Goal: Information Seeking & Learning: Learn about a topic

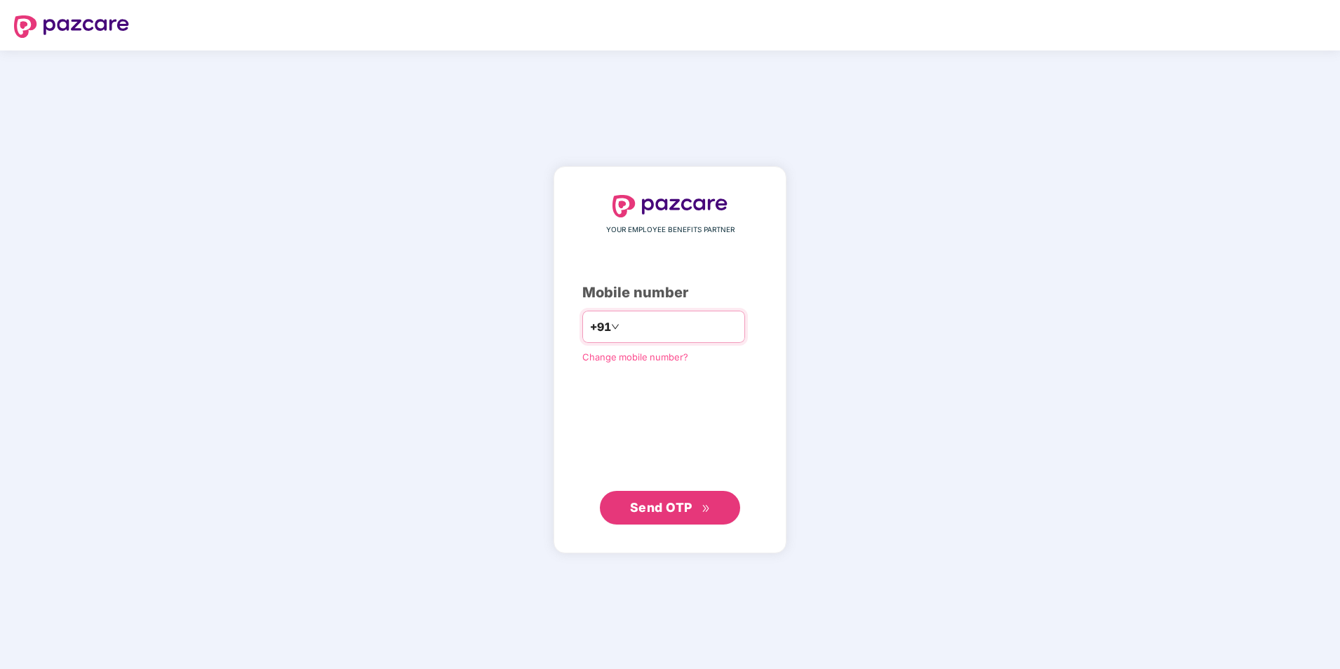
click at [645, 324] on input "number" at bounding box center [679, 327] width 115 height 22
click at [622, 328] on input "**********" at bounding box center [679, 327] width 115 height 22
click at [666, 523] on button "Send OTP" at bounding box center [670, 508] width 140 height 34
click at [622, 320] on input "**********" at bounding box center [679, 327] width 115 height 22
click at [714, 511] on button "Send OTP" at bounding box center [670, 507] width 140 height 34
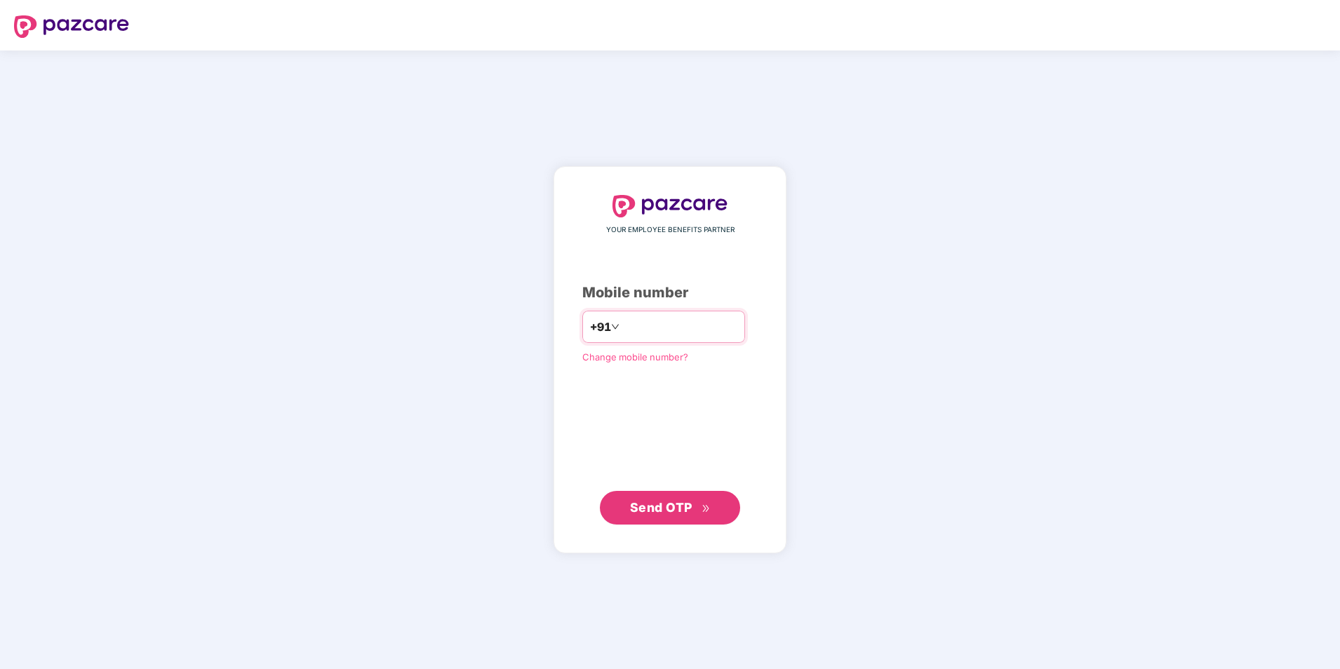
click at [622, 326] on input "**********" at bounding box center [679, 327] width 115 height 22
type input "*"
type input "**********"
click at [678, 512] on span "Send OTP" at bounding box center [661, 506] width 62 height 15
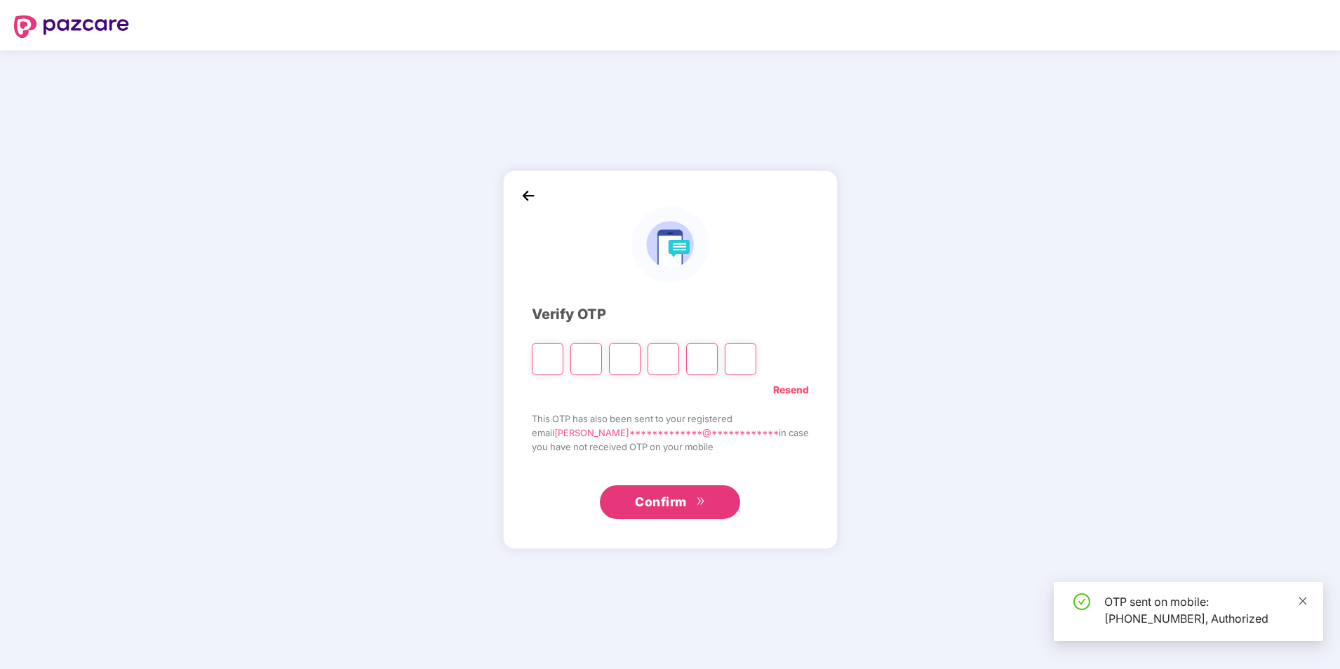
click at [1301, 598] on icon "close" at bounding box center [1303, 601] width 10 height 10
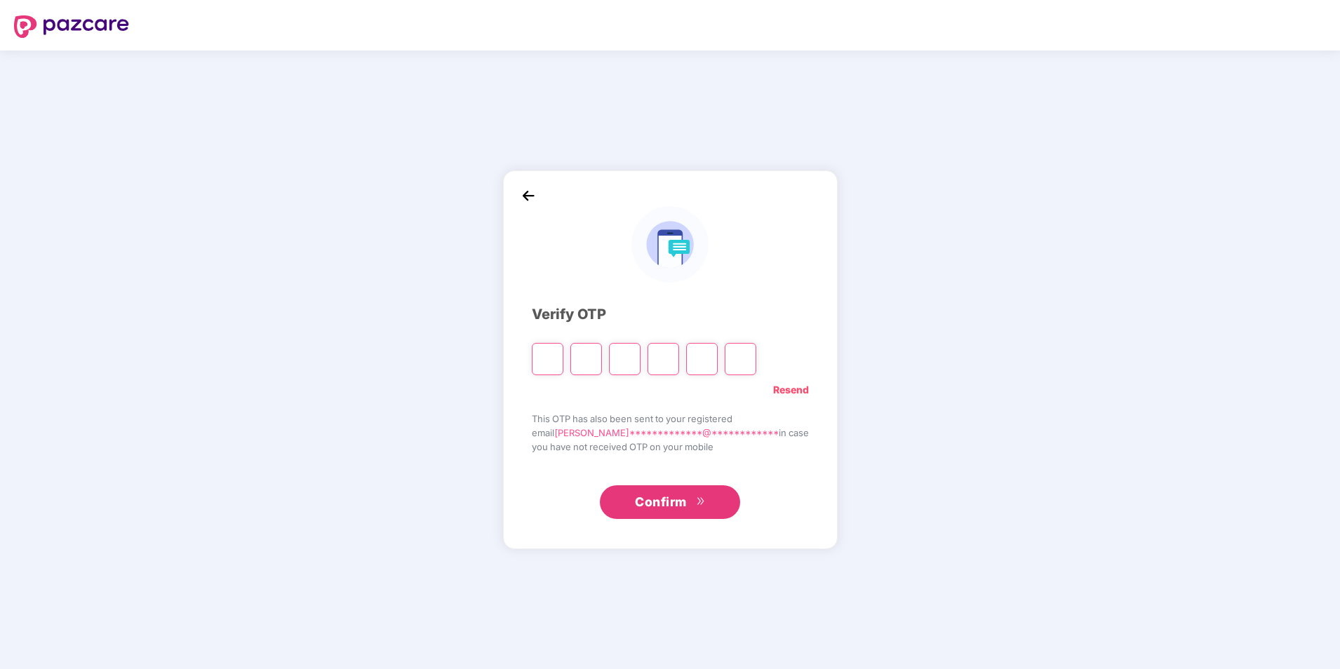
click at [563, 361] on input "Please enter verification code. Digit 1" at bounding box center [548, 359] width 32 height 32
click at [563, 363] on input "Please enter verification code. Digit 1" at bounding box center [548, 359] width 32 height 32
click at [563, 362] on input "Please enter verification code. Digit 1" at bounding box center [548, 359] width 32 height 32
click at [563, 361] on input "Please enter verification code. Digit 1" at bounding box center [548, 359] width 32 height 32
type input "*"
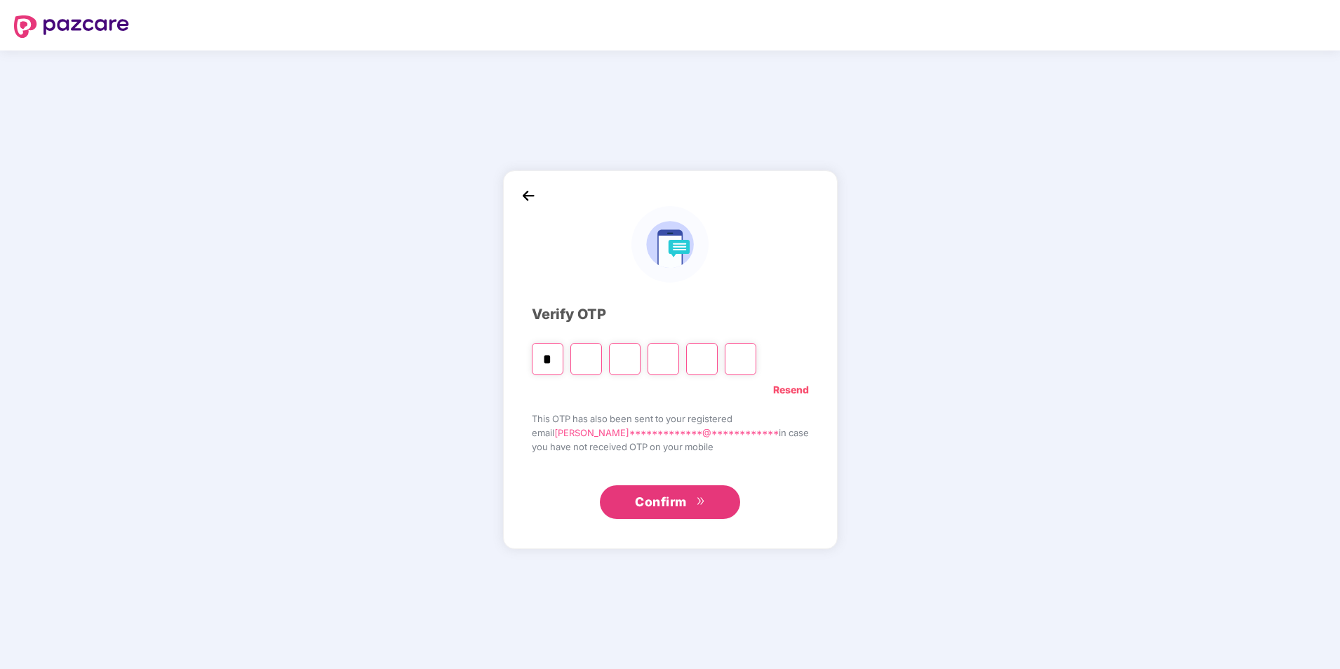
type input "*"
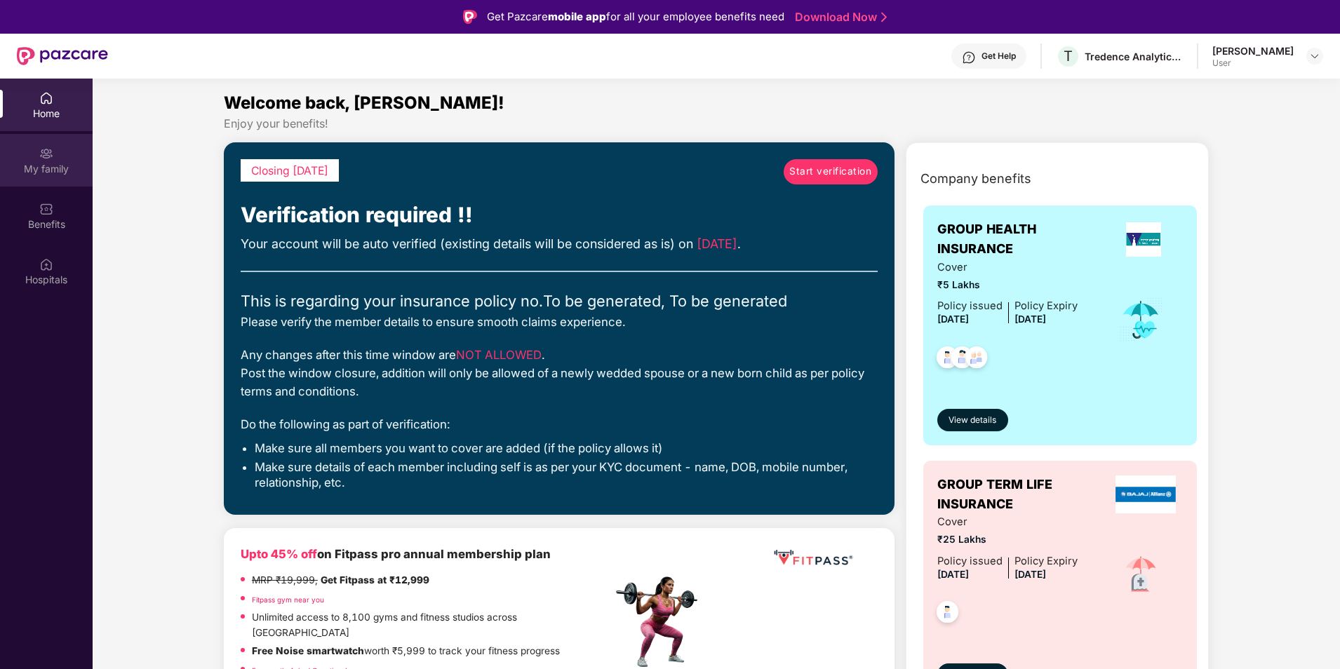
click at [55, 168] on div "My family" at bounding box center [46, 169] width 93 height 14
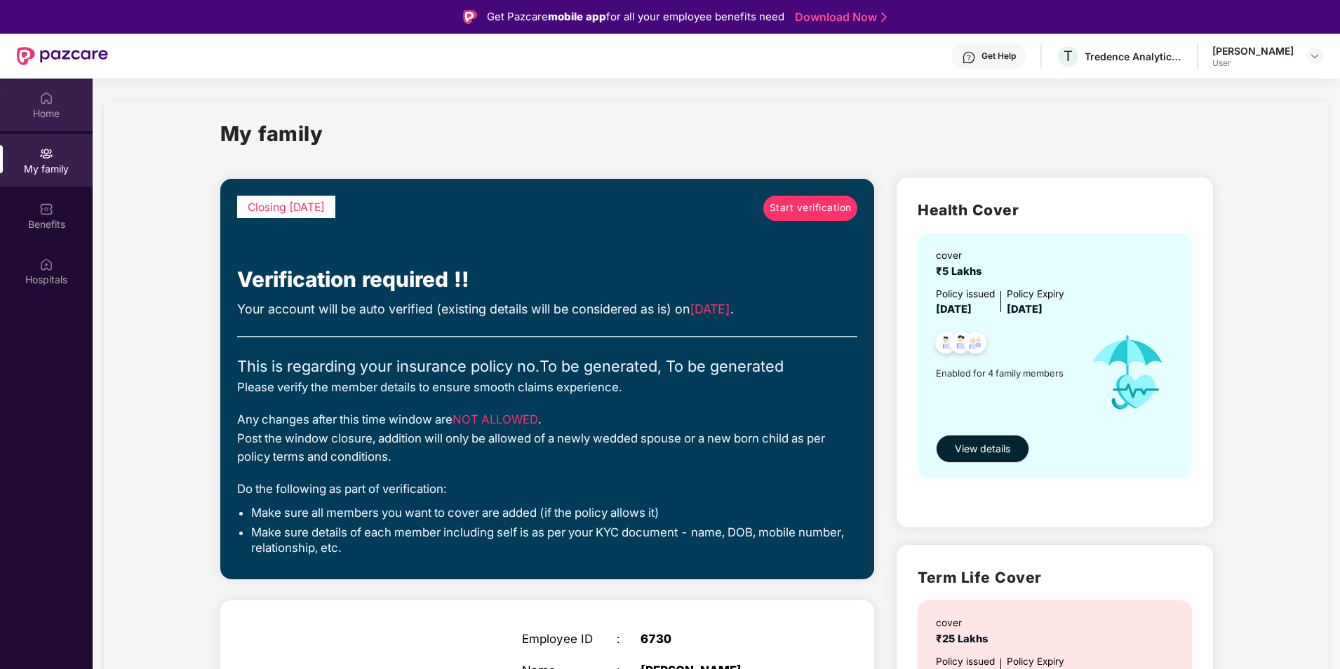
click at [44, 97] on img at bounding box center [46, 98] width 14 height 14
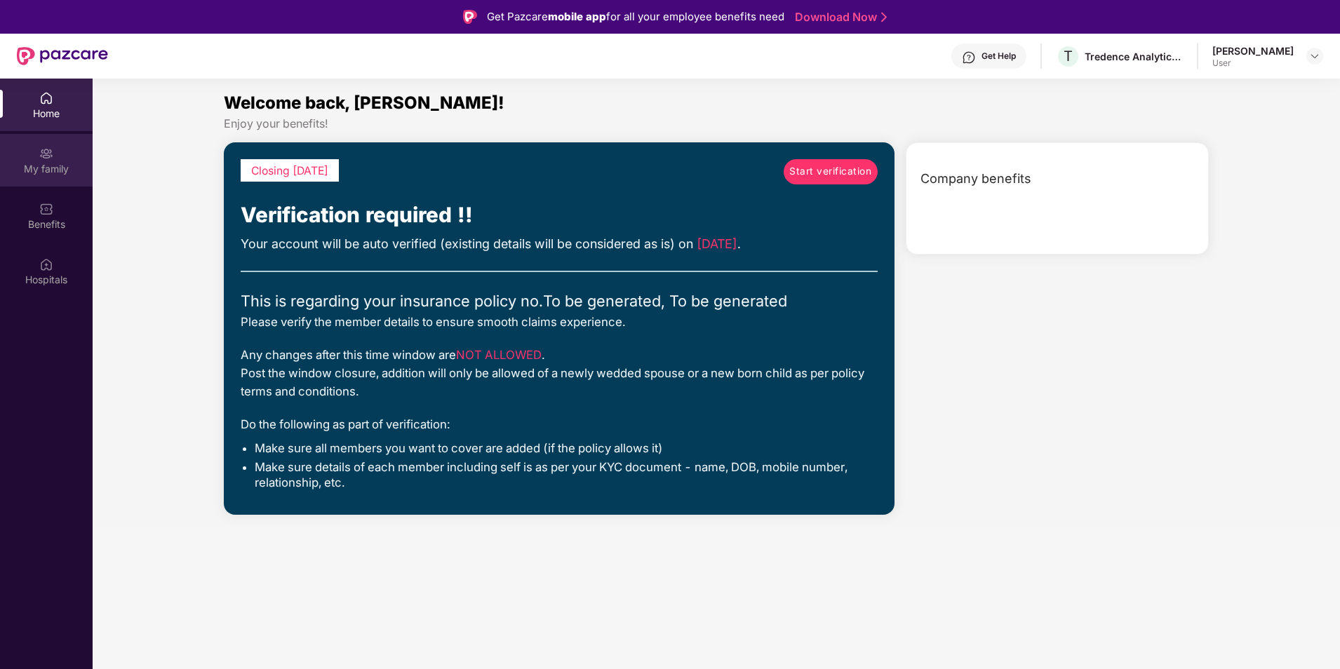
click at [28, 164] on div "My family" at bounding box center [46, 169] width 93 height 14
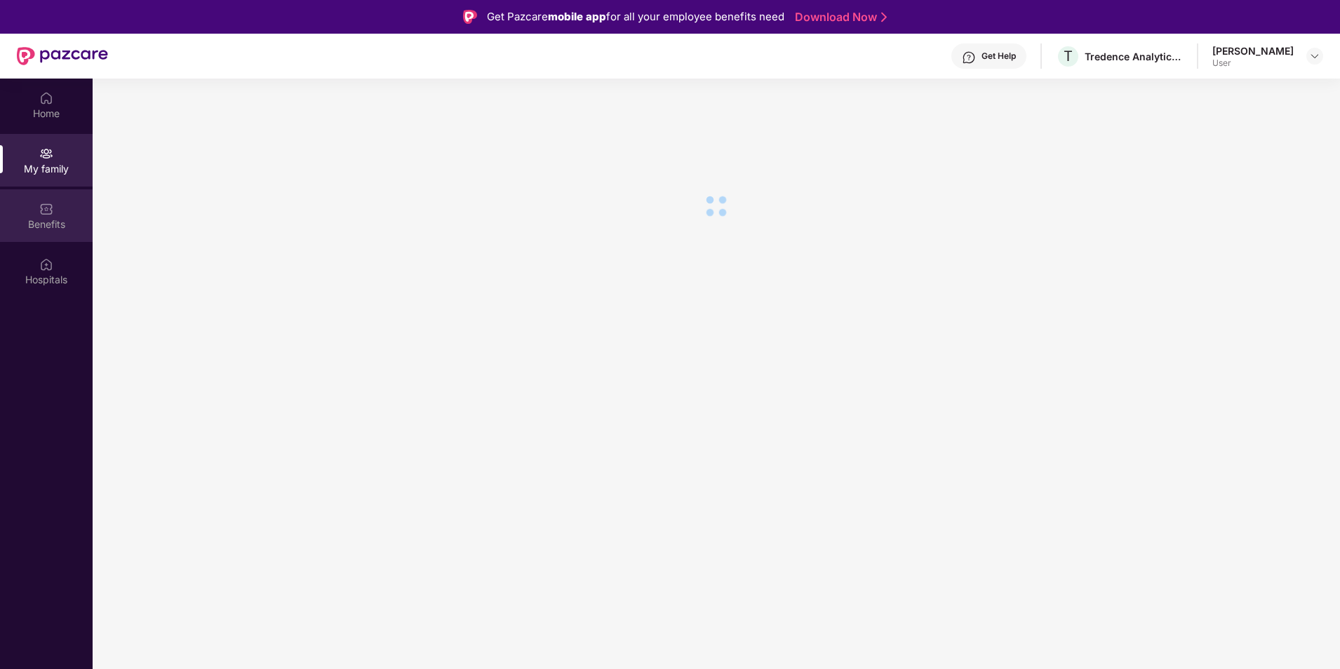
click at [47, 230] on div "Benefits" at bounding box center [46, 224] width 93 height 14
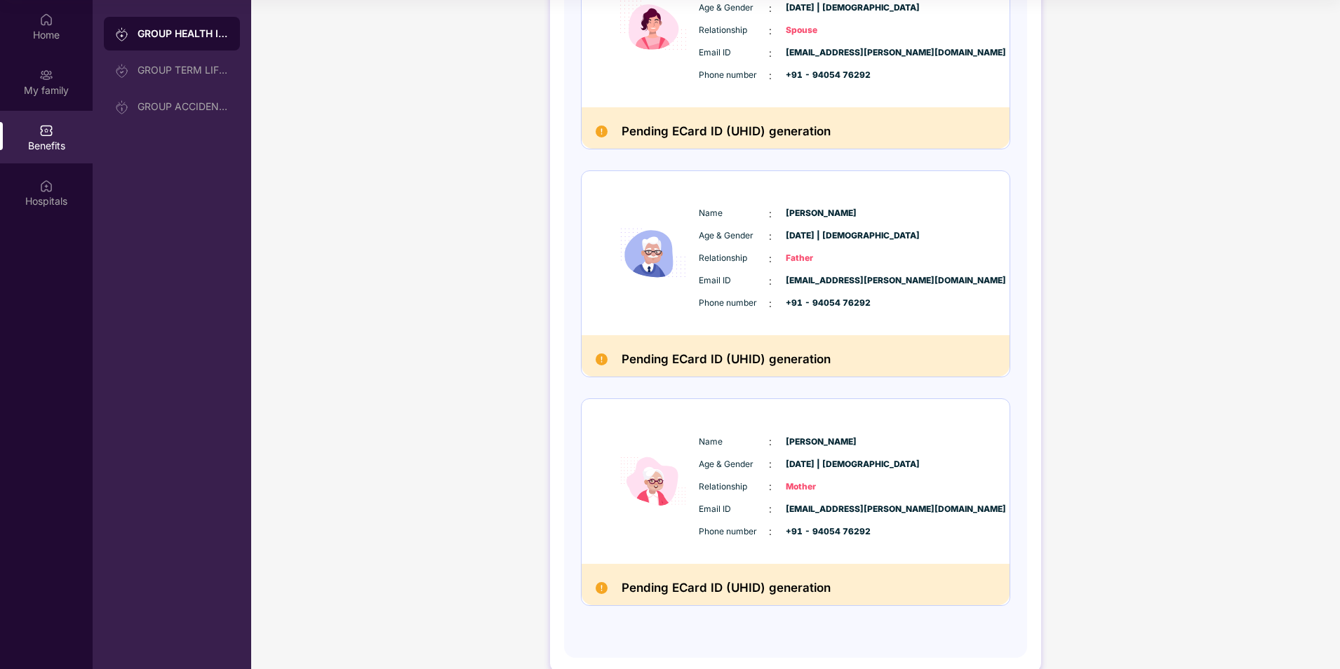
scroll to position [519, 0]
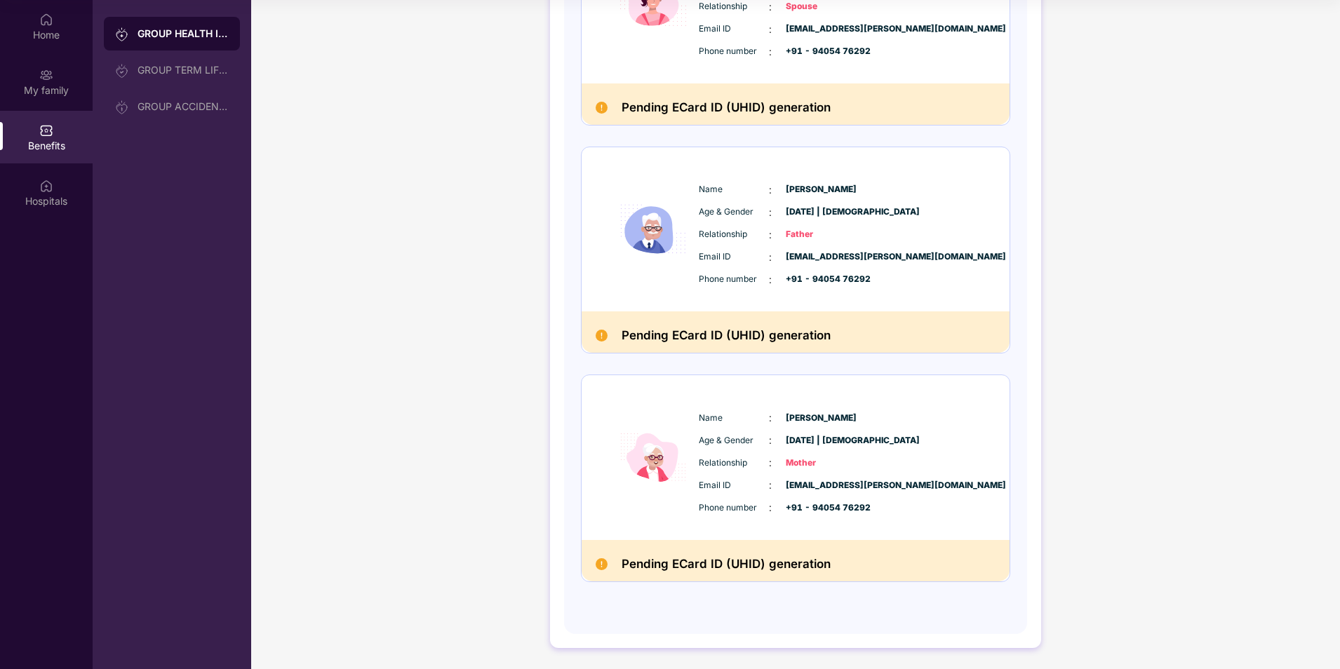
click at [721, 333] on h2 "Pending ECard ID (UHID) generation" at bounding box center [725, 335] width 209 height 20
click at [758, 229] on span "Relationship" at bounding box center [734, 234] width 70 height 13
click at [796, 238] on span "Father" at bounding box center [821, 234] width 70 height 13
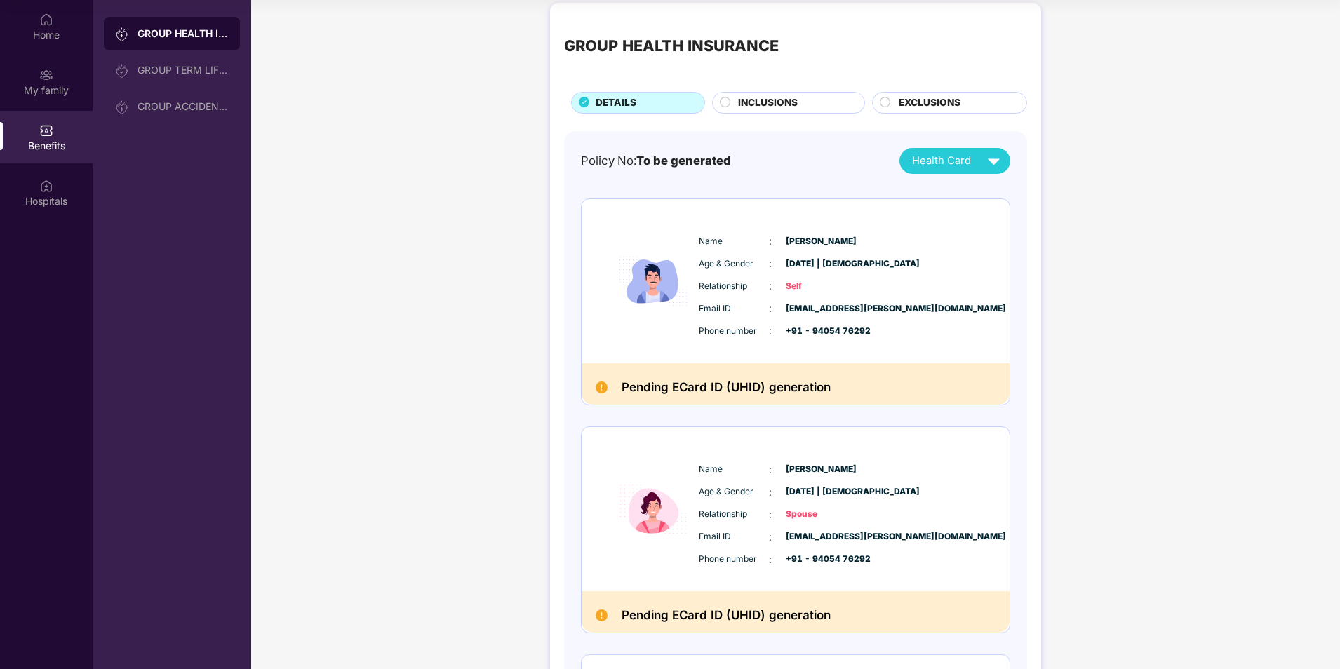
scroll to position [0, 0]
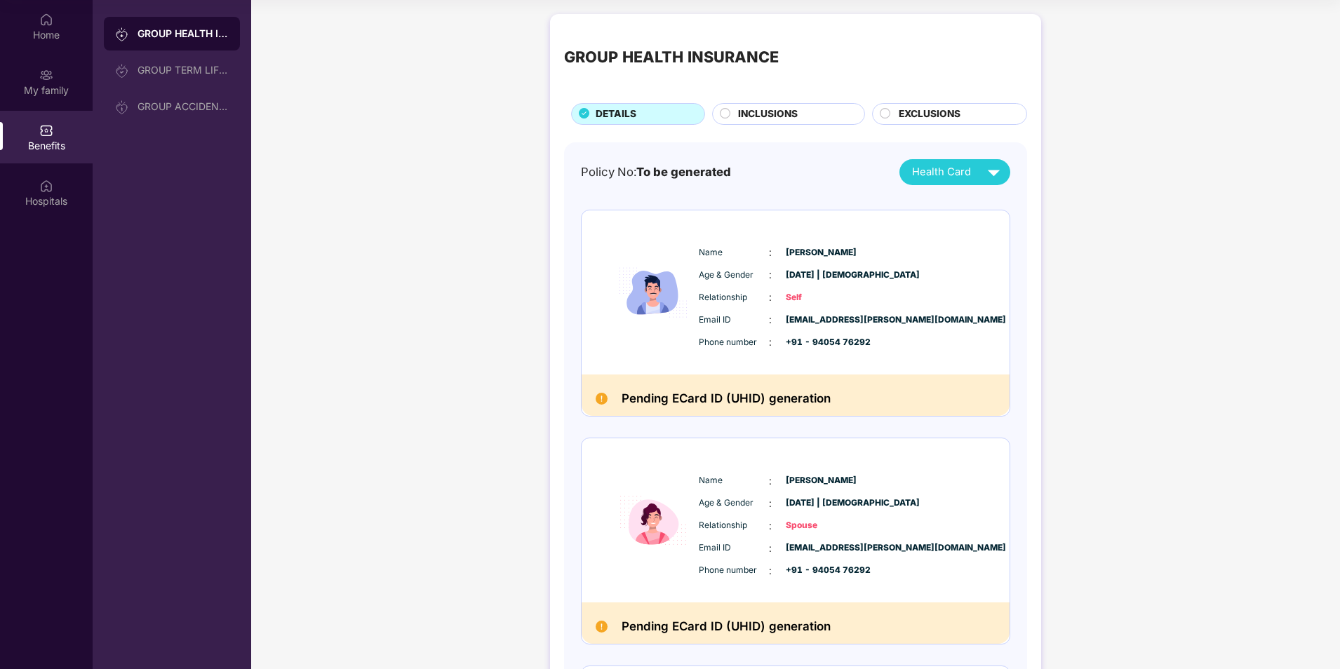
click at [704, 171] on span "To be generated" at bounding box center [683, 172] width 95 height 14
click at [170, 60] on div "GROUP TERM LIFE INSURANCE" at bounding box center [172, 70] width 136 height 34
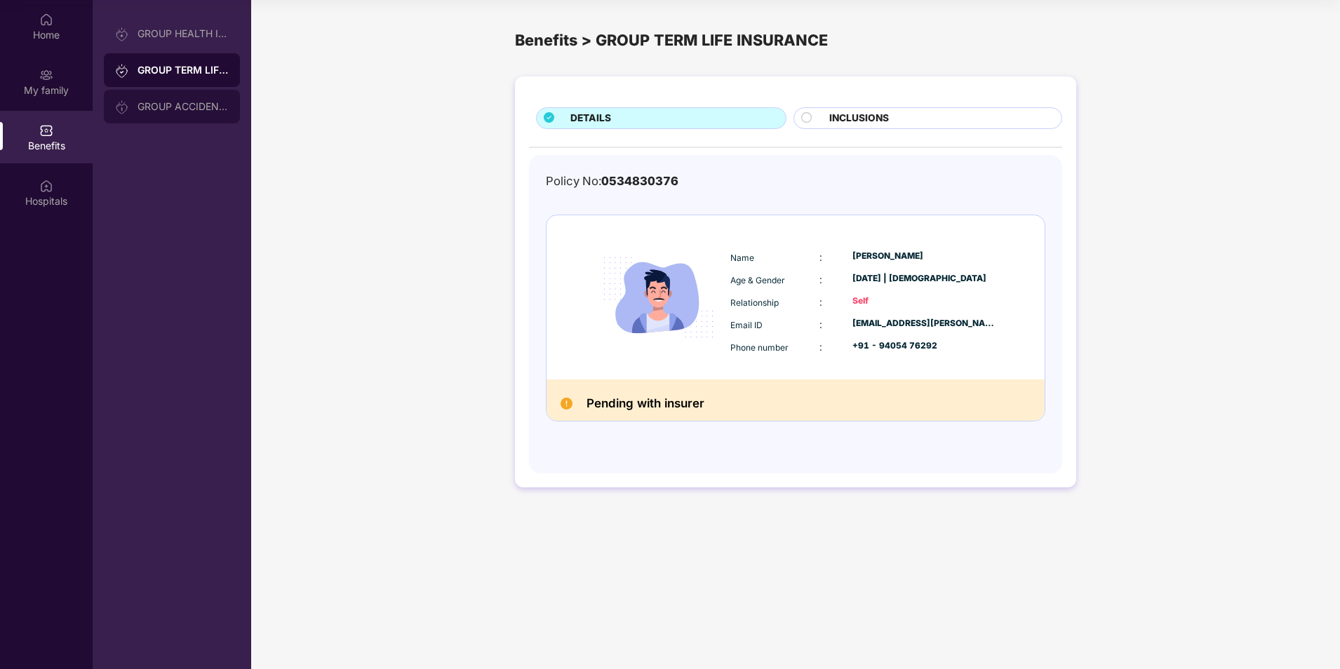
click at [171, 119] on div "GROUP ACCIDENTAL INSURANCE" at bounding box center [172, 107] width 136 height 34
click at [875, 335] on div "Name : [PERSON_NAME] Age & Gender : [DATE] | [DEMOGRAPHIC_DATA] Relationship : …" at bounding box center [864, 302] width 274 height 119
click at [198, 69] on div "GROUP TERM LIFE INSURANCE" at bounding box center [182, 70] width 91 height 11
click at [183, 49] on div "GROUP HEALTH INSURANCE" at bounding box center [172, 34] width 136 height 34
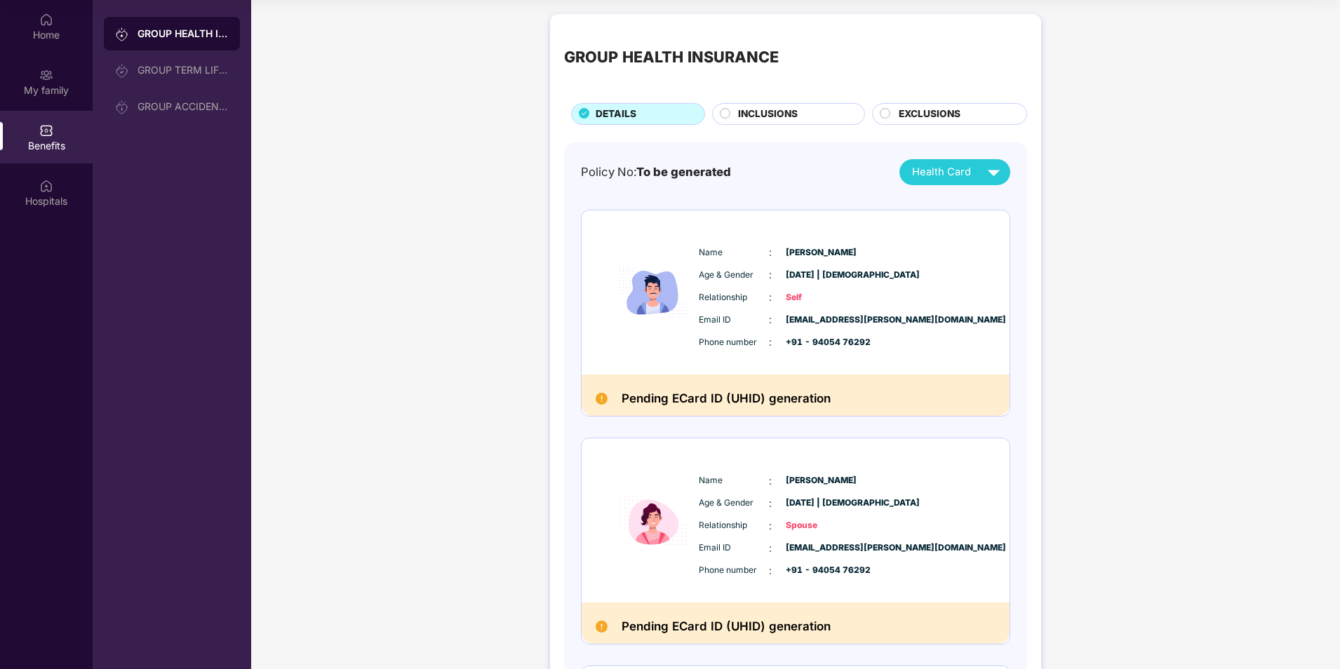
click at [741, 397] on h2 "Pending ECard ID (UHID) generation" at bounding box center [725, 399] width 209 height 20
click at [800, 318] on span "[EMAIL_ADDRESS][PERSON_NAME][DOMAIN_NAME]" at bounding box center [821, 320] width 70 height 13
click at [791, 285] on div "Name : [PERSON_NAME] Age & Gender : [DATE] | [DEMOGRAPHIC_DATA] Relationship : …" at bounding box center [837, 297] width 285 height 119
click at [800, 251] on span "[PERSON_NAME]" at bounding box center [821, 252] width 70 height 13
click at [788, 306] on div "Name : [PERSON_NAME] Age & Gender : [DATE] | [DEMOGRAPHIC_DATA] Relationship : …" at bounding box center [837, 297] width 285 height 119
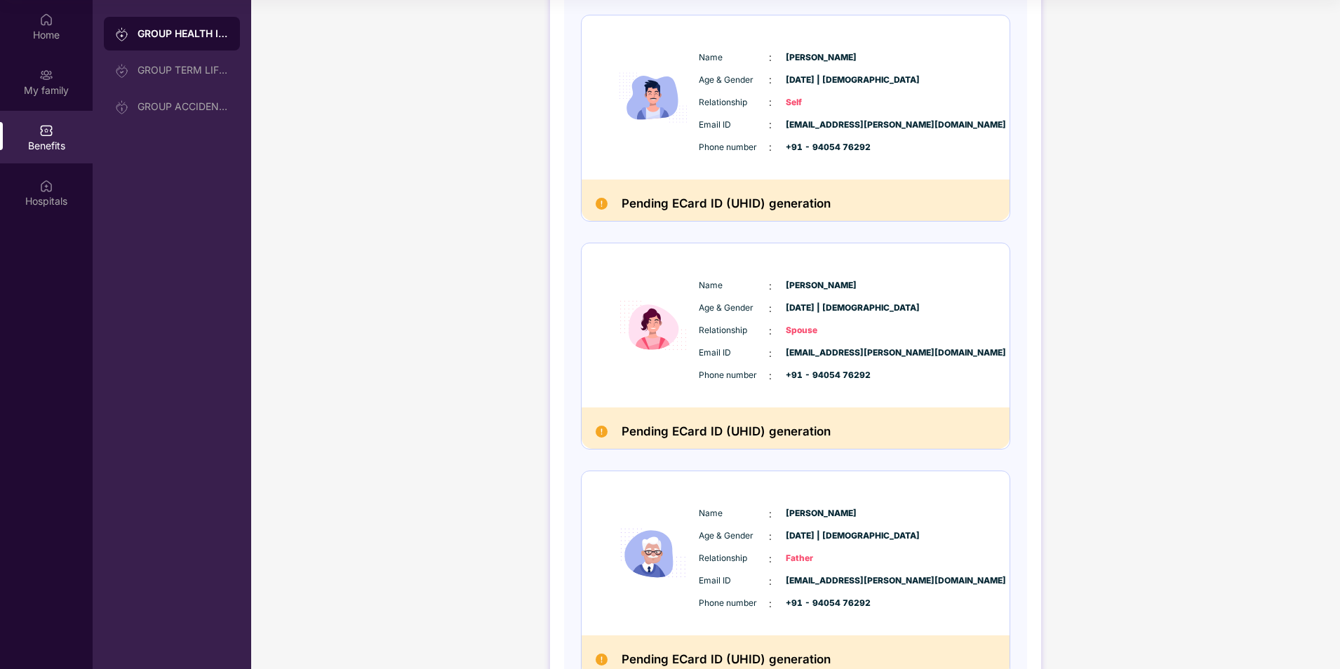
scroll to position [281, 0]
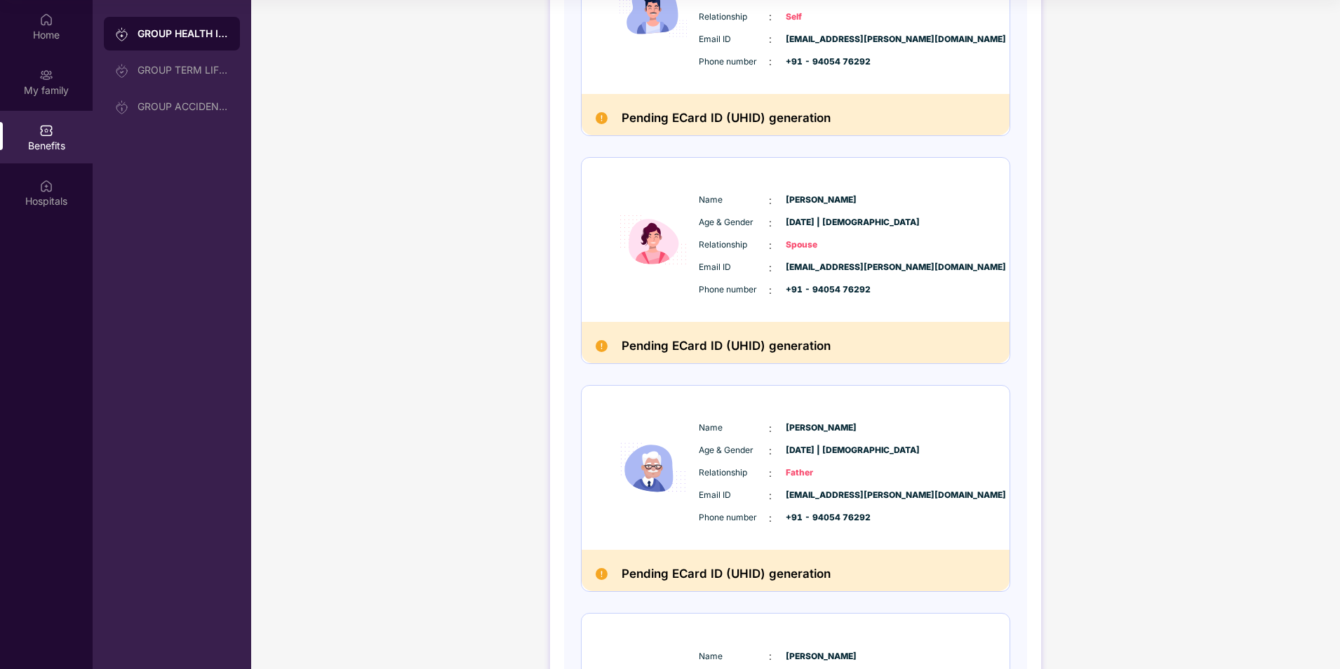
click at [783, 258] on div "Name : [PERSON_NAME] Age & Gender : [DATE] | [DEMOGRAPHIC_DATA] Relationship : …" at bounding box center [837, 245] width 285 height 119
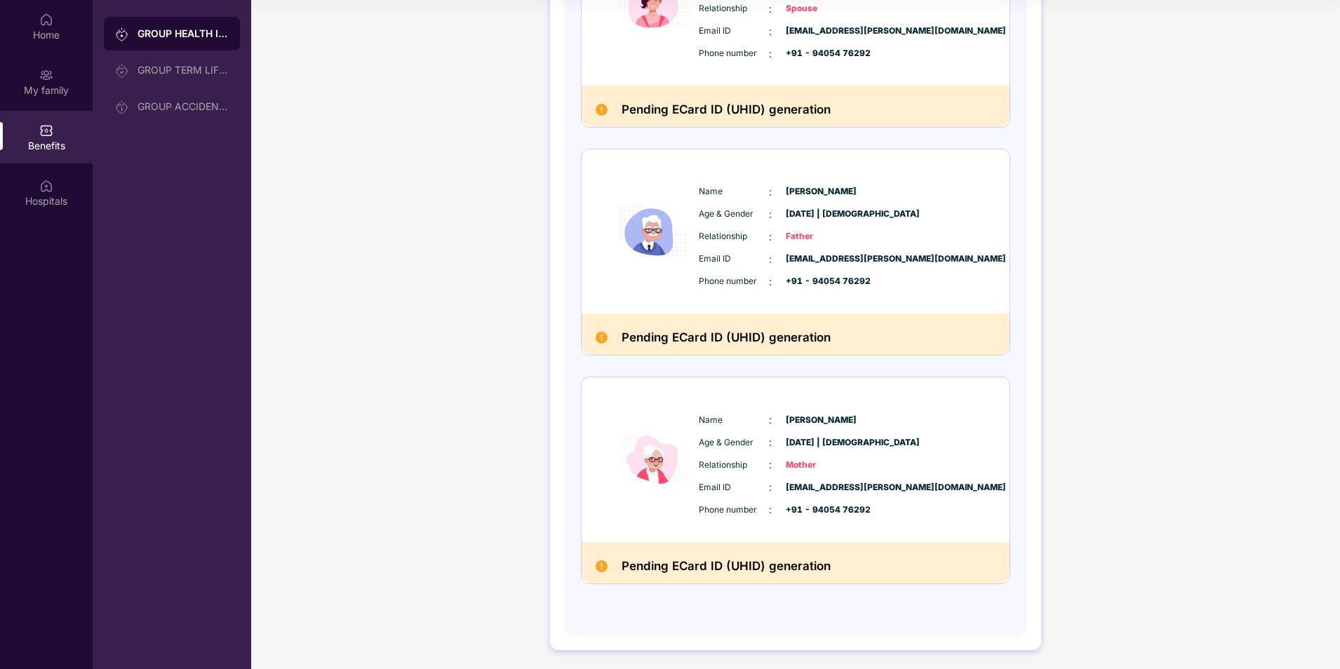
scroll to position [519, 0]
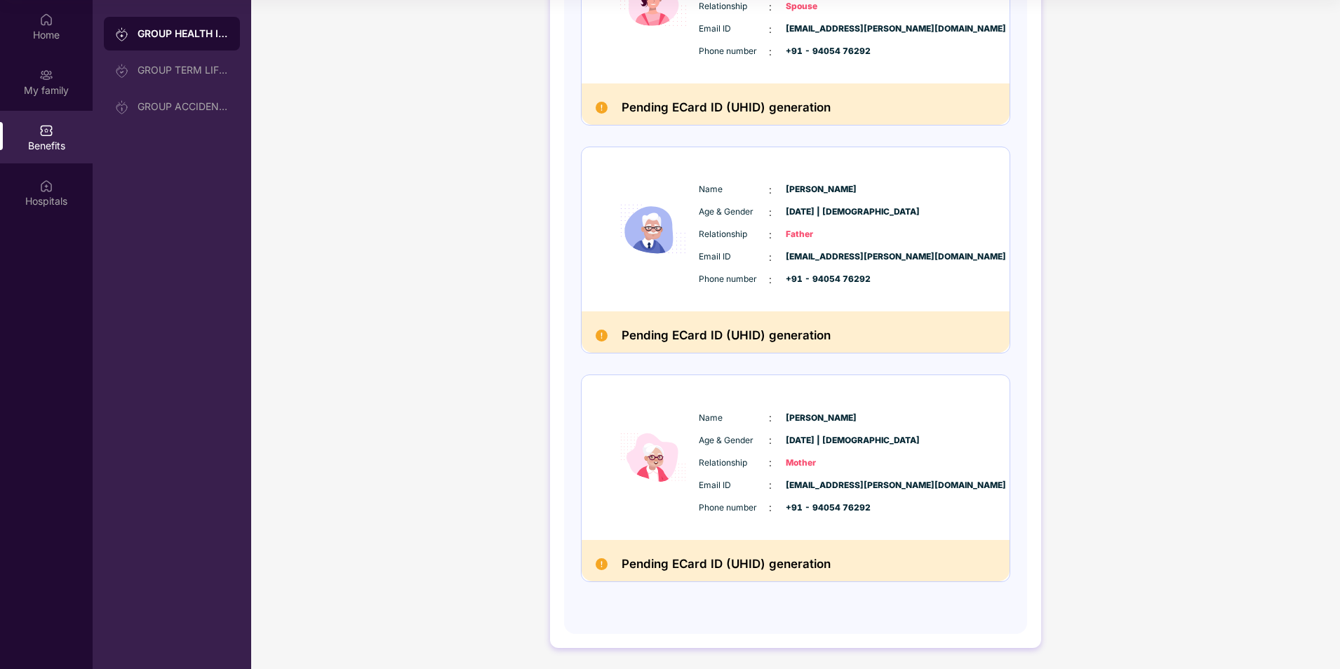
click at [776, 311] on div "Pending ECard ID (UHID) generation" at bounding box center [795, 331] width 428 height 41
click at [751, 351] on div "Pending ECard ID (UHID) generation" at bounding box center [795, 331] width 428 height 41
click at [826, 527] on div "Name : [PERSON_NAME] Age & Gender : [DATE] | [DEMOGRAPHIC_DATA] Relationship : …" at bounding box center [795, 457] width 428 height 164
click at [798, 567] on h2 "Pending ECard ID (UHID) generation" at bounding box center [725, 564] width 209 height 20
click at [847, 513] on span "+91 - 94054 76292" at bounding box center [821, 508] width 70 height 13
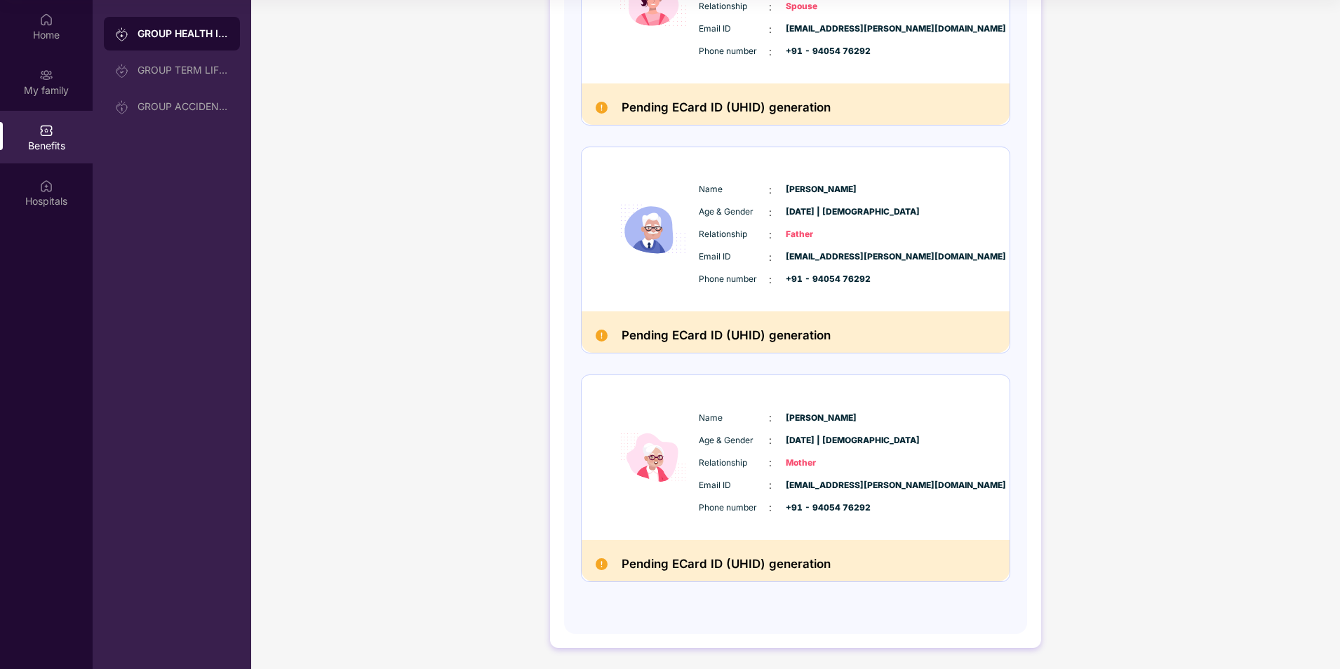
click at [826, 492] on span "[EMAIL_ADDRESS][PERSON_NAME][DOMAIN_NAME]" at bounding box center [821, 485] width 70 height 13
click at [816, 478] on div "Email ID : [EMAIL_ADDRESS][PERSON_NAME][DOMAIN_NAME]" at bounding box center [838, 485] width 278 height 15
click at [820, 420] on span "[PERSON_NAME]" at bounding box center [821, 418] width 70 height 13
click at [39, 175] on div "Hospitals" at bounding box center [46, 192] width 93 height 53
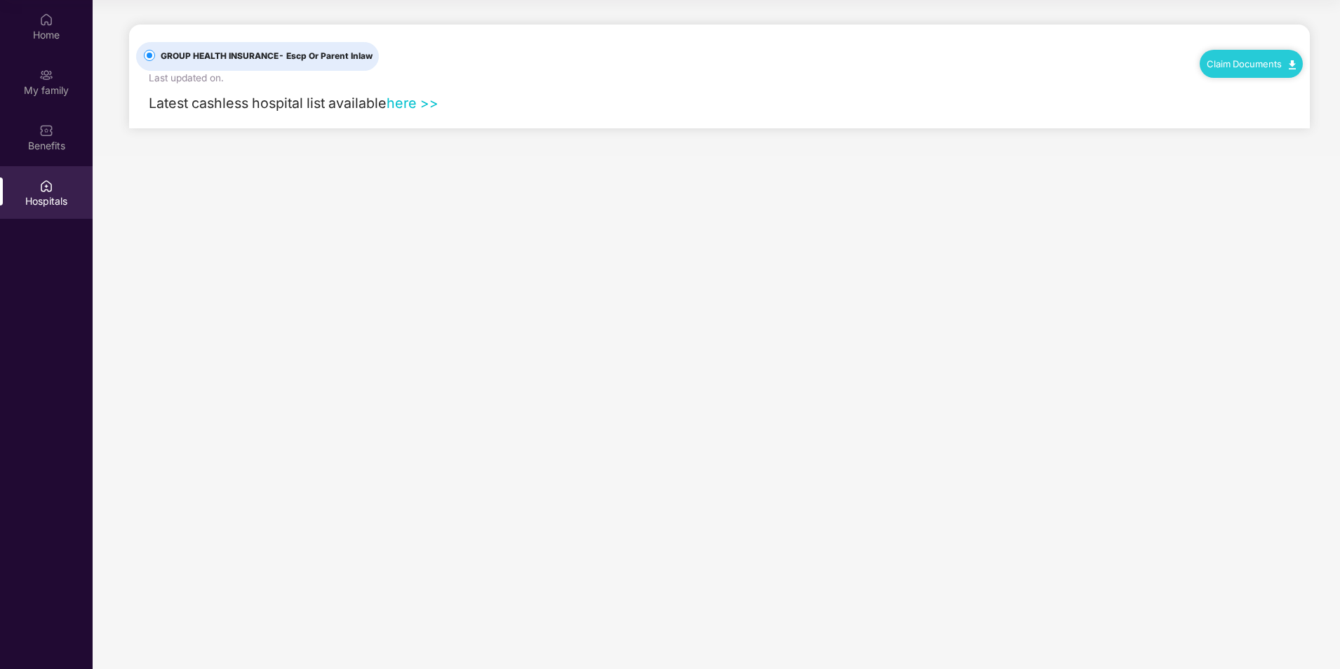
click at [403, 101] on link "here >>" at bounding box center [412, 103] width 52 height 17
click at [1230, 74] on div "Claim Documents" at bounding box center [1250, 64] width 103 height 28
click at [1232, 65] on link "Claim Documents" at bounding box center [1250, 63] width 89 height 11
click at [45, 69] on img at bounding box center [46, 75] width 14 height 14
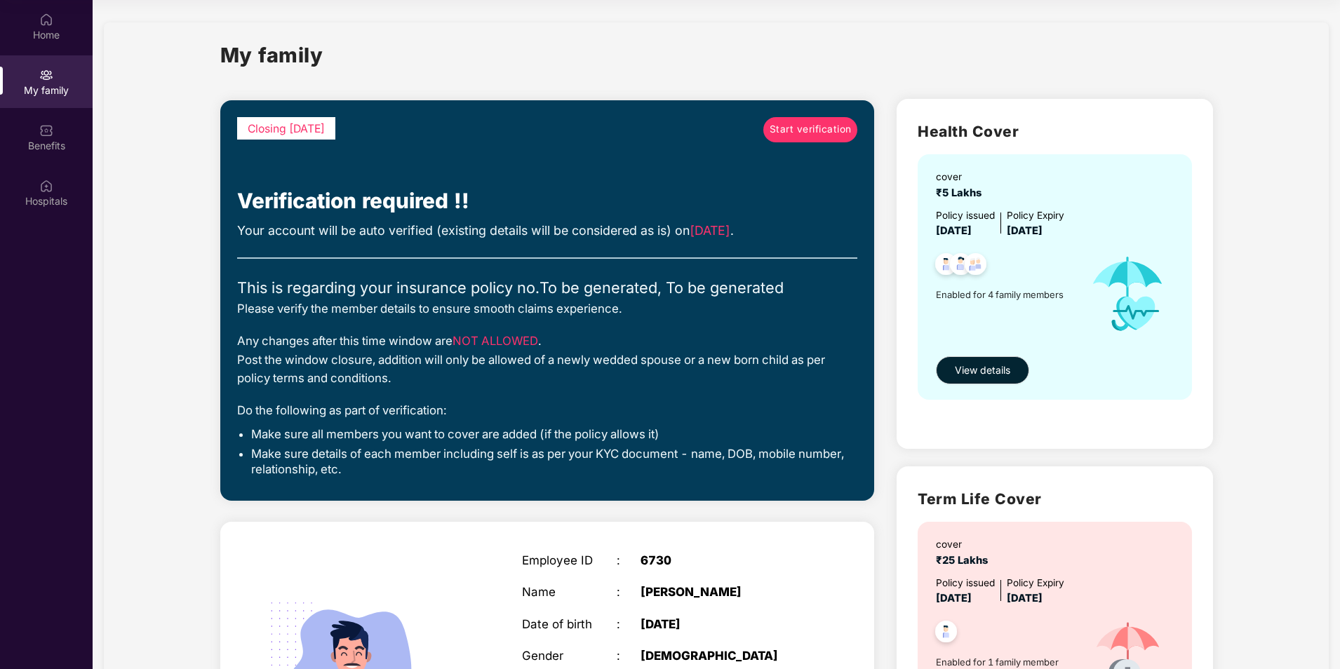
scroll to position [70, 0]
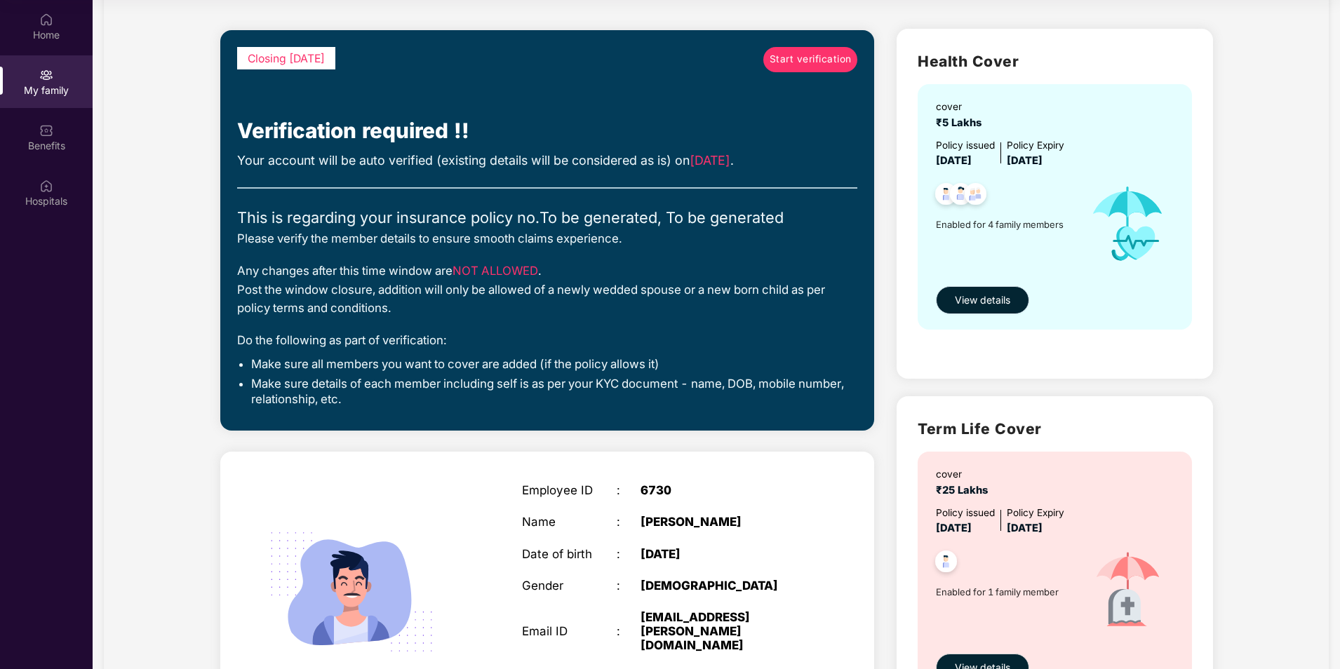
click at [979, 304] on span "View details" at bounding box center [982, 299] width 55 height 15
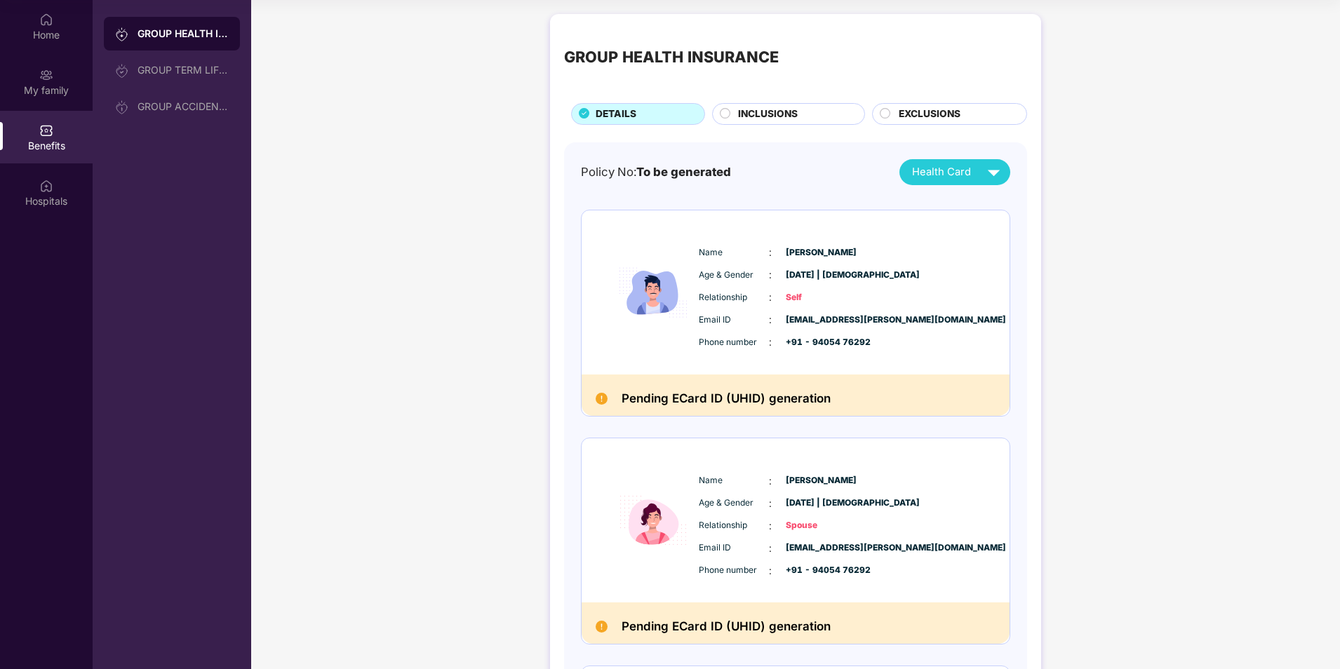
click at [680, 398] on h2 "Pending ECard ID (UHID) generation" at bounding box center [725, 399] width 209 height 20
click at [756, 348] on span "Phone number" at bounding box center [734, 342] width 70 height 13
click at [788, 283] on div "Name : [PERSON_NAME] Age & Gender : [DATE] | [DEMOGRAPHIC_DATA] Relationship : …" at bounding box center [837, 297] width 285 height 119
click at [845, 250] on span "[PERSON_NAME]" at bounding box center [821, 252] width 70 height 13
click at [800, 310] on div "Name : [PERSON_NAME] Age & Gender : [DATE] | [DEMOGRAPHIC_DATA] Relationship : …" at bounding box center [837, 297] width 285 height 119
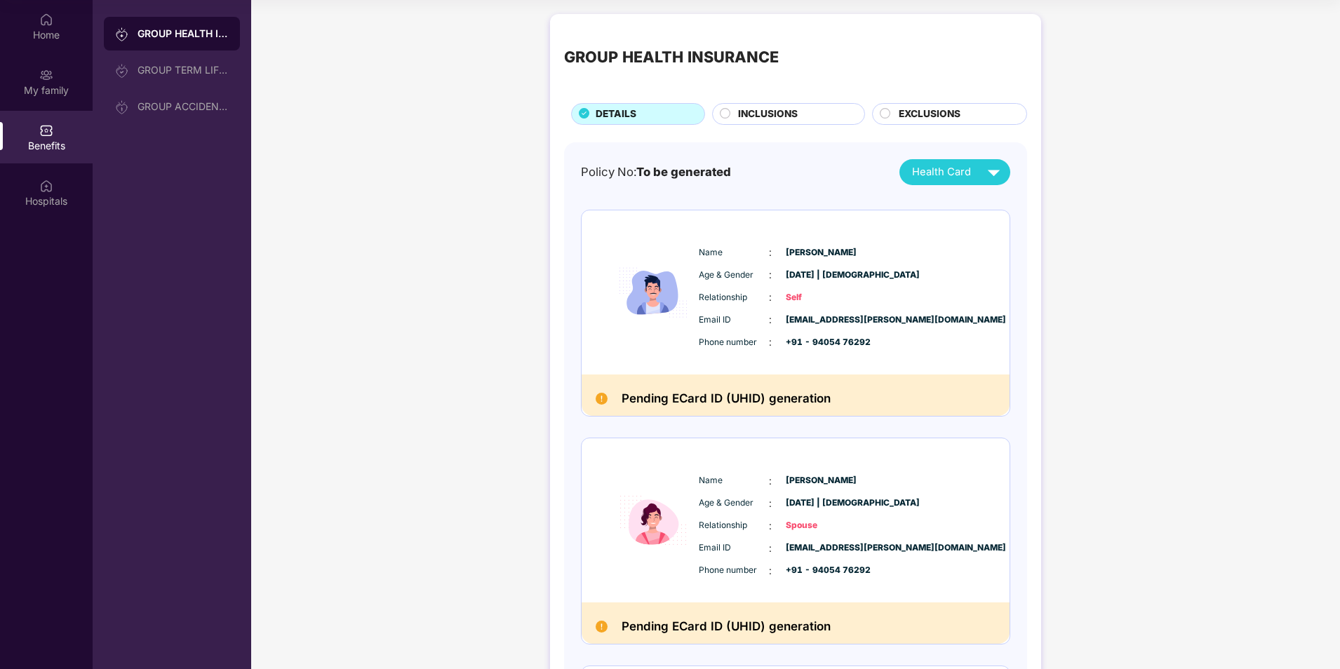
click at [603, 300] on div "Name : [PERSON_NAME] Age & Gender : [DATE] | [DEMOGRAPHIC_DATA] Relationship : …" at bounding box center [795, 292] width 428 height 164
click at [681, 238] on img at bounding box center [653, 292] width 84 height 136
click at [955, 166] on span "Health Card" at bounding box center [941, 172] width 59 height 16
click at [955, 262] on div "[PERSON_NAME]" at bounding box center [952, 260] width 93 height 15
click at [766, 120] on span "INCLUSIONS" at bounding box center [768, 114] width 60 height 15
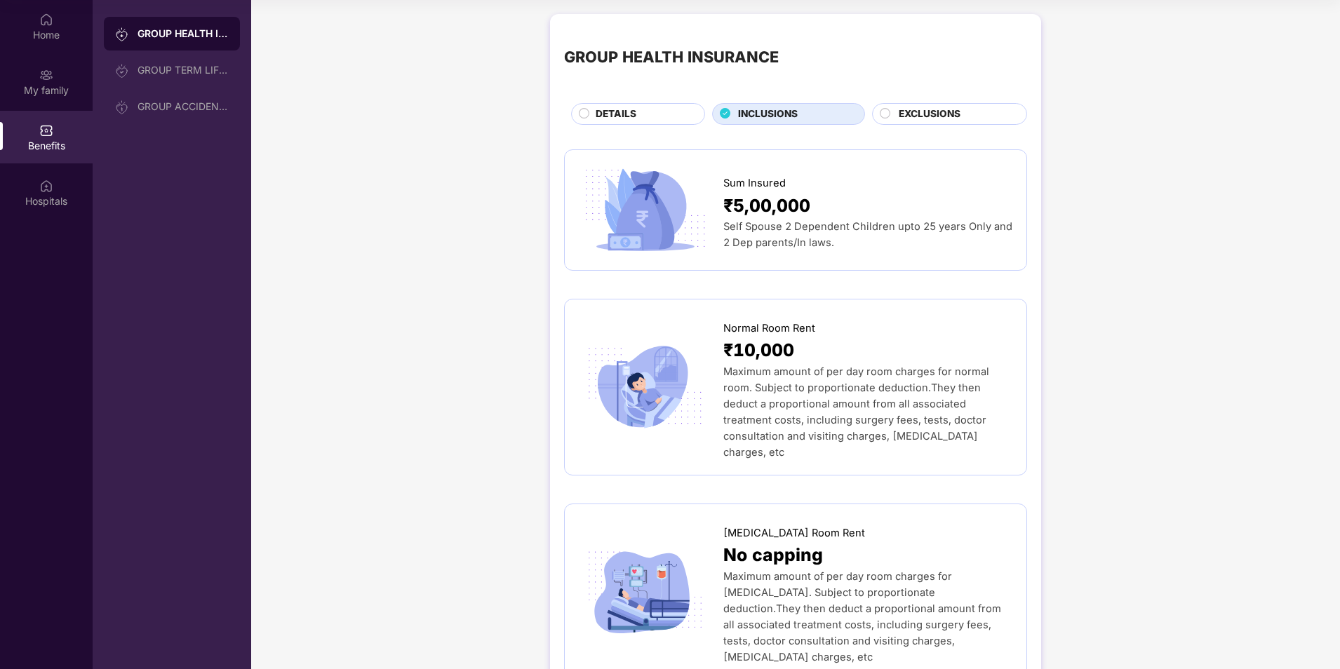
click at [608, 107] on span "DETAILS" at bounding box center [615, 114] width 41 height 15
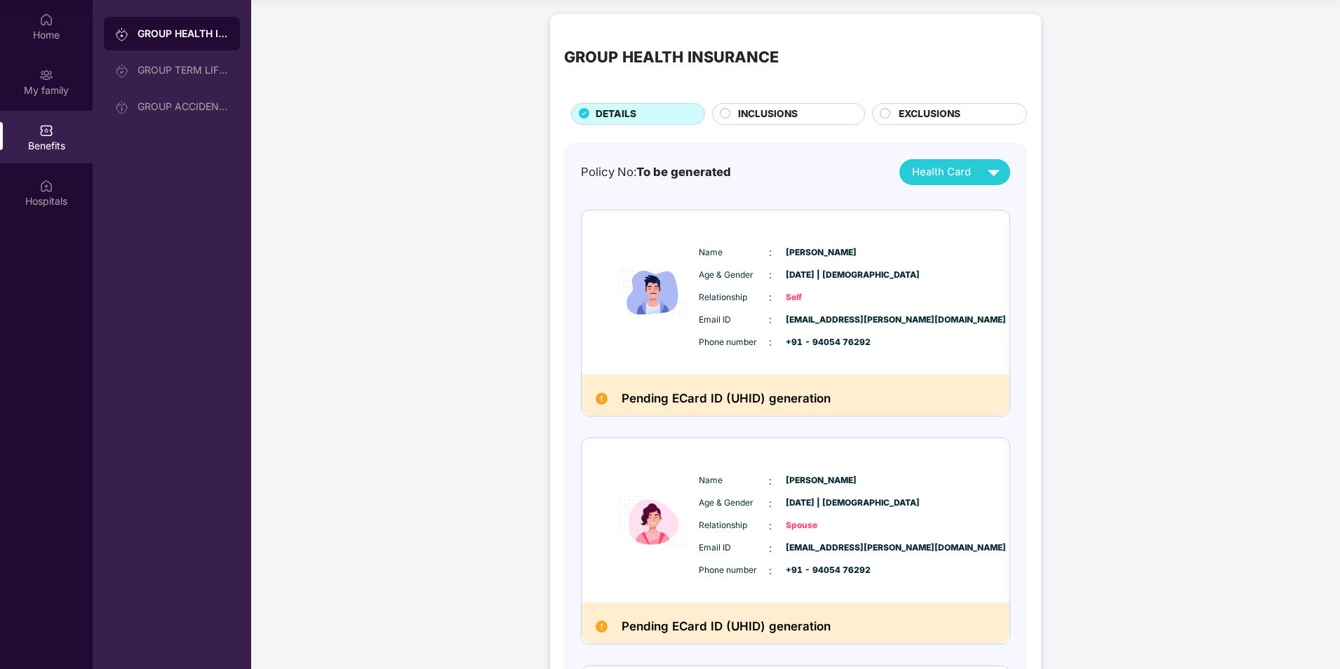
click at [767, 114] on span "INCLUSIONS" at bounding box center [768, 114] width 60 height 15
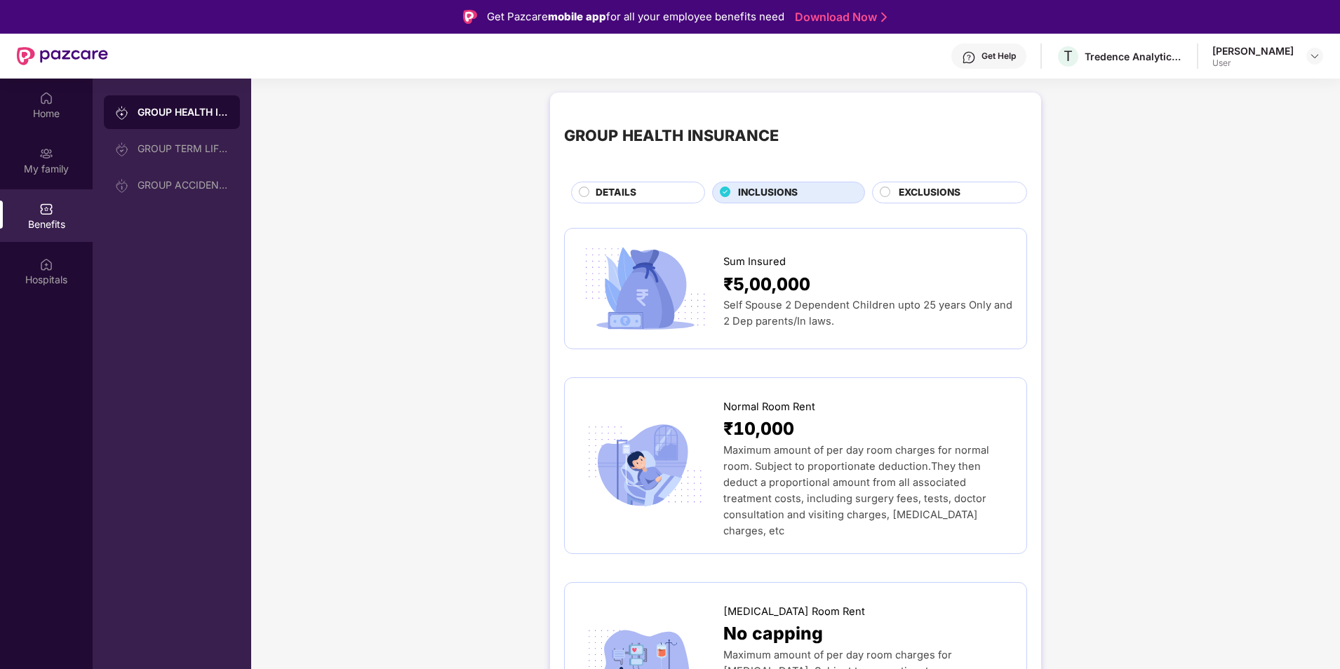
click at [929, 196] on span "EXCLUSIONS" at bounding box center [930, 192] width 62 height 15
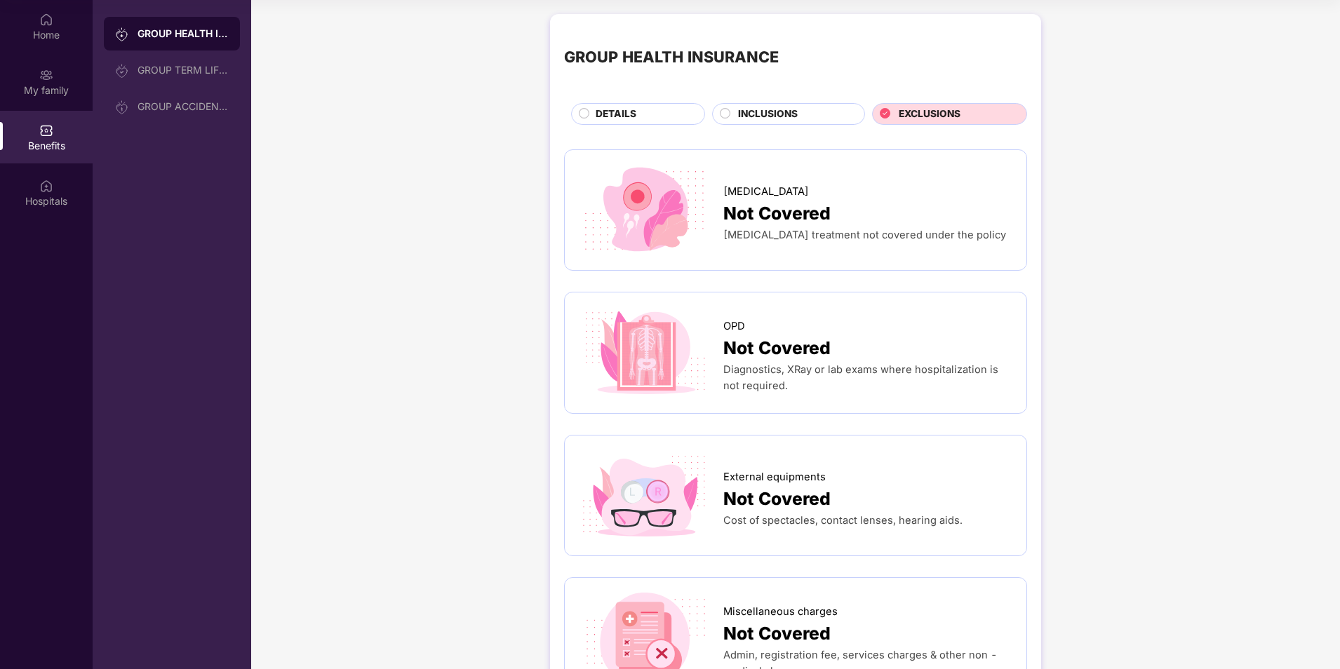
click at [657, 110] on div "DETAILS" at bounding box center [642, 116] width 109 height 18
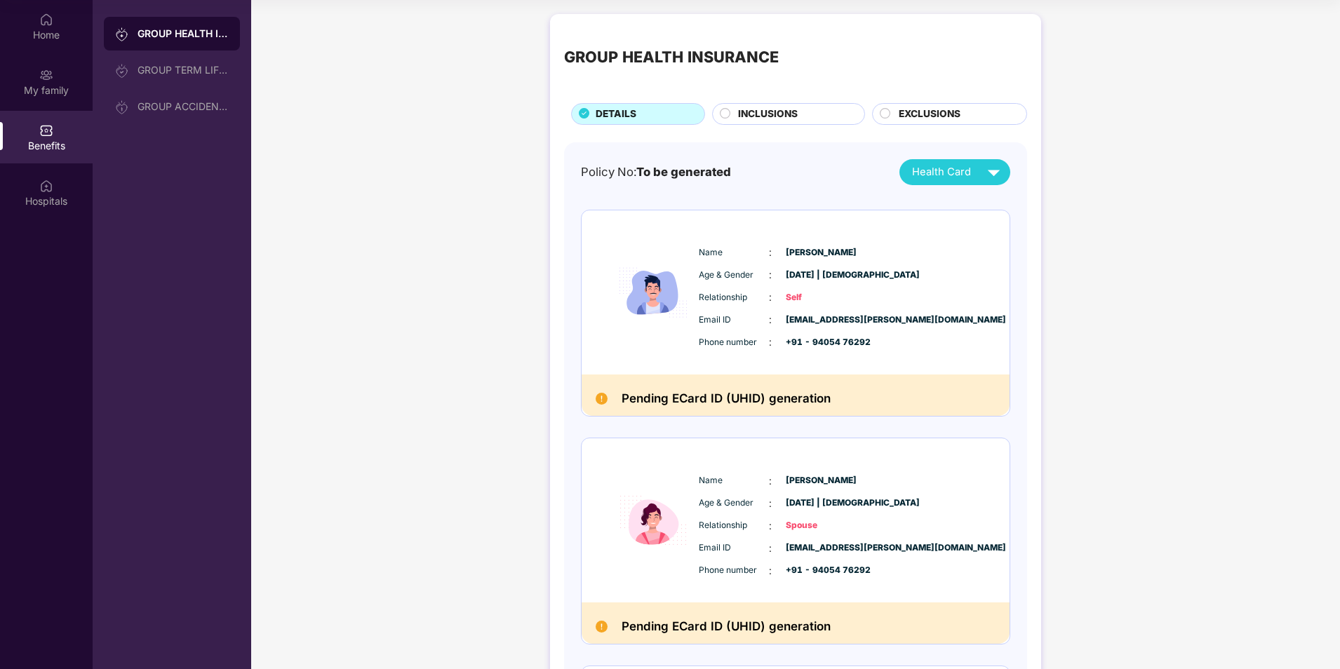
click at [762, 105] on div "INCLUSIONS" at bounding box center [788, 114] width 153 height 22
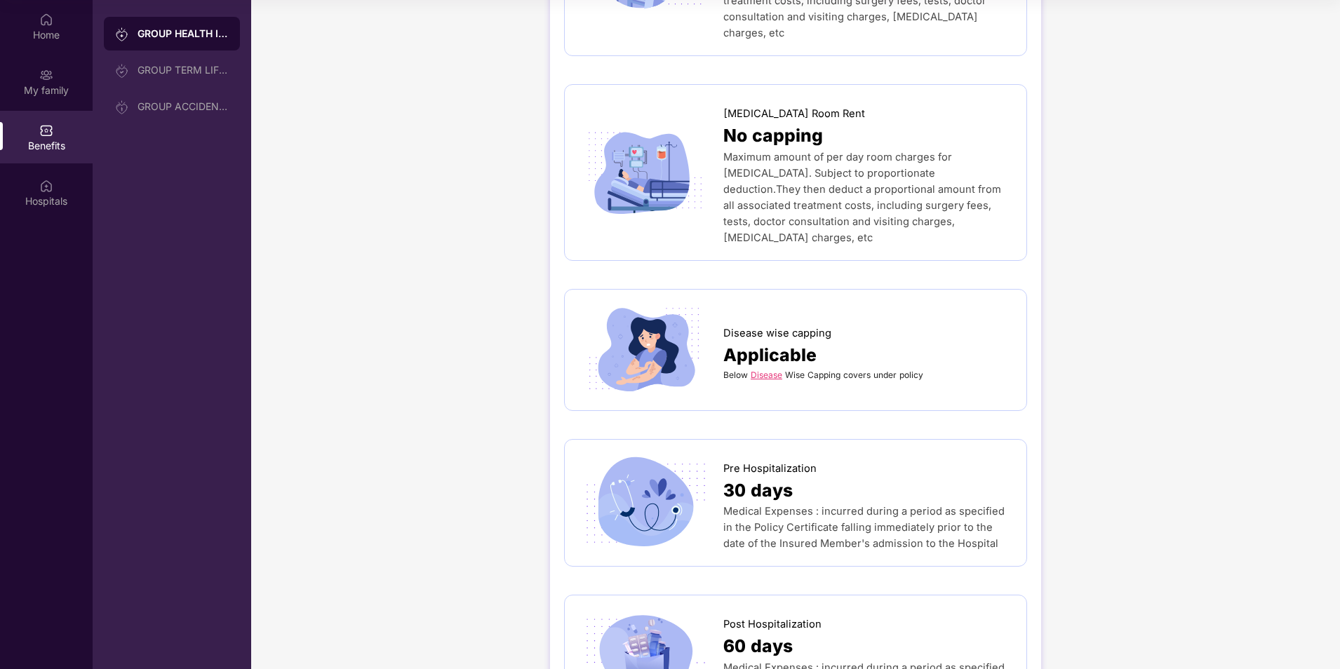
scroll to position [421, 0]
click at [768, 368] on link "Disease" at bounding box center [767, 373] width 32 height 11
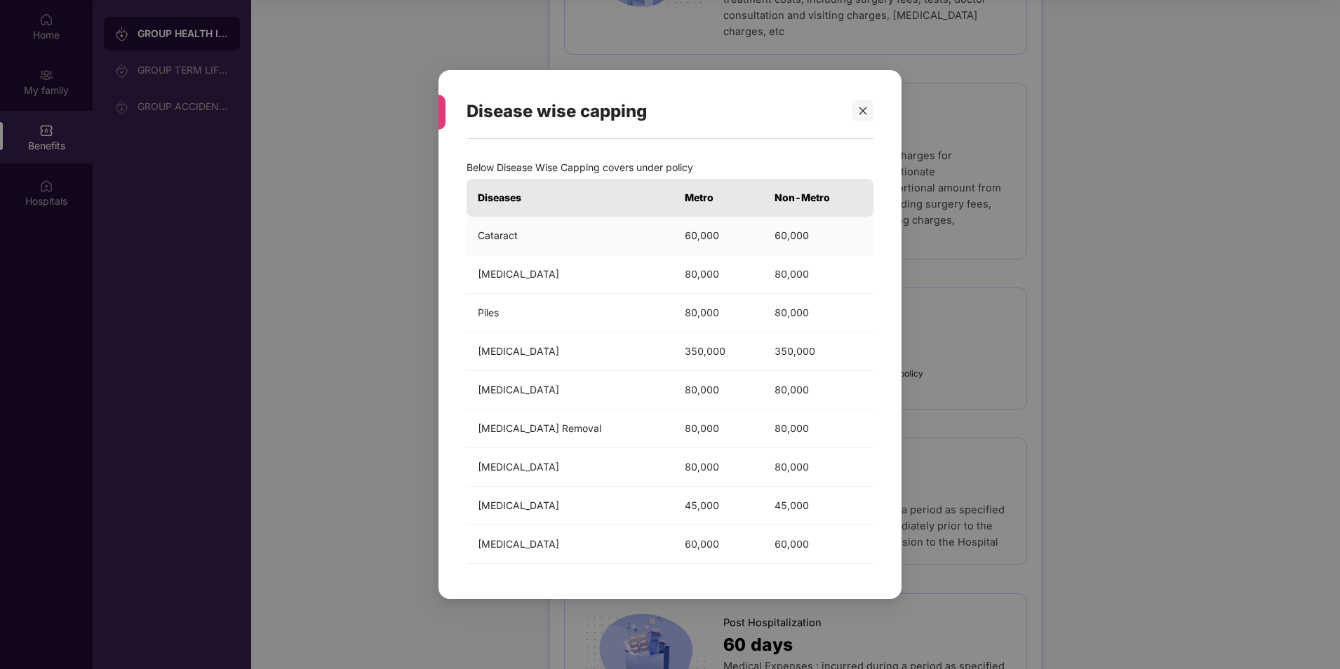
click at [682, 248] on td "60,000" at bounding box center [718, 236] width 90 height 39
drag, startPoint x: 628, startPoint y: 238, endPoint x: 631, endPoint y: 248, distance: 10.0
click at [631, 248] on td "Cataract" at bounding box center [569, 236] width 207 height 39
click at [682, 323] on td "80,000" at bounding box center [718, 313] width 90 height 39
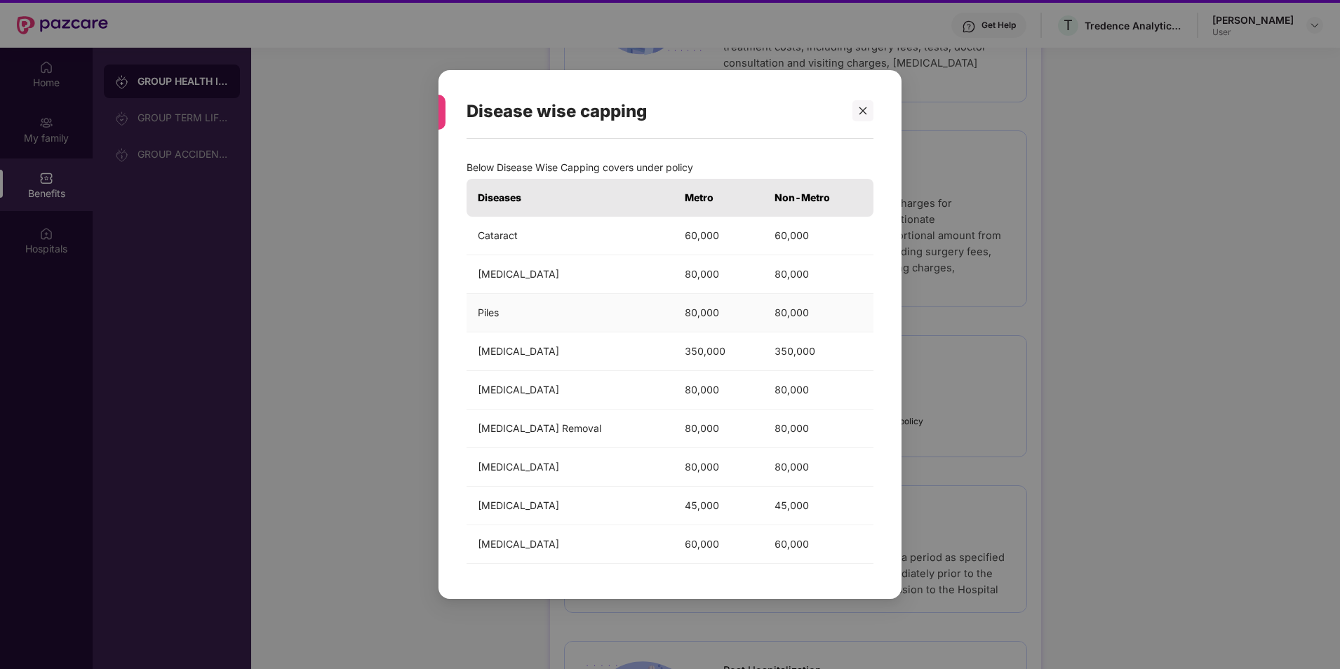
scroll to position [0, 0]
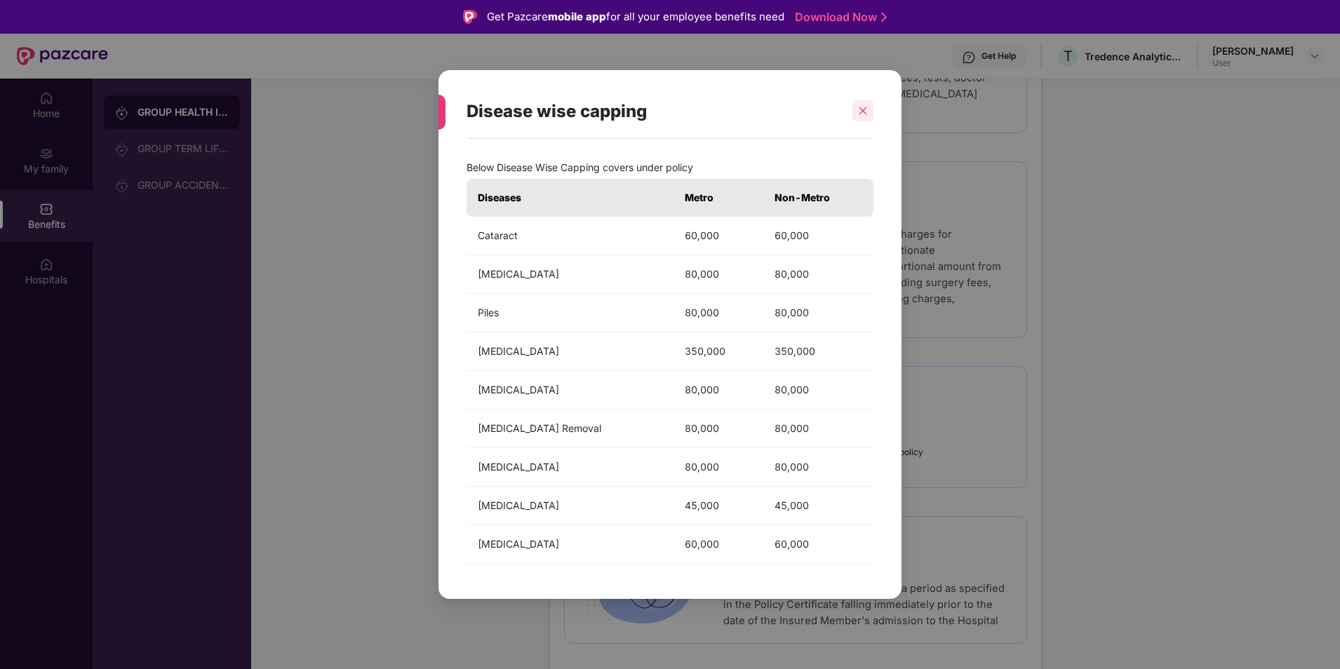
click at [854, 111] on div at bounding box center [862, 110] width 21 height 21
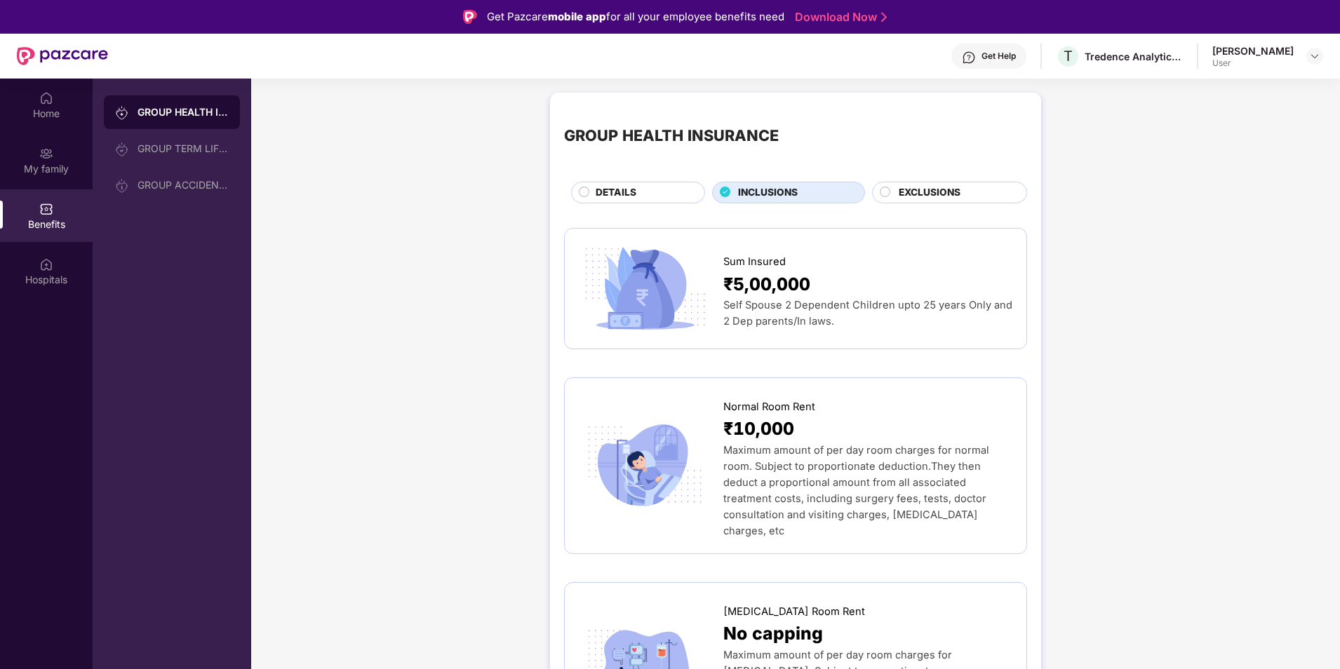
click at [614, 194] on span "DETAILS" at bounding box center [615, 192] width 41 height 15
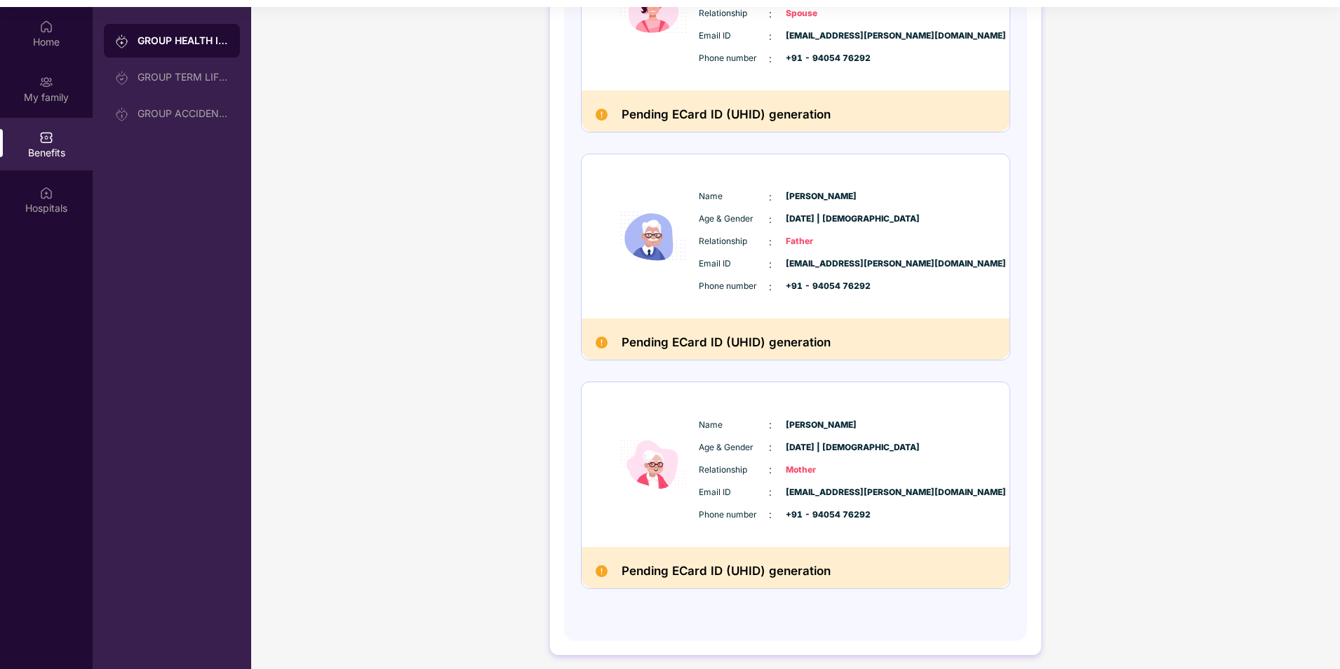
scroll to position [79, 0]
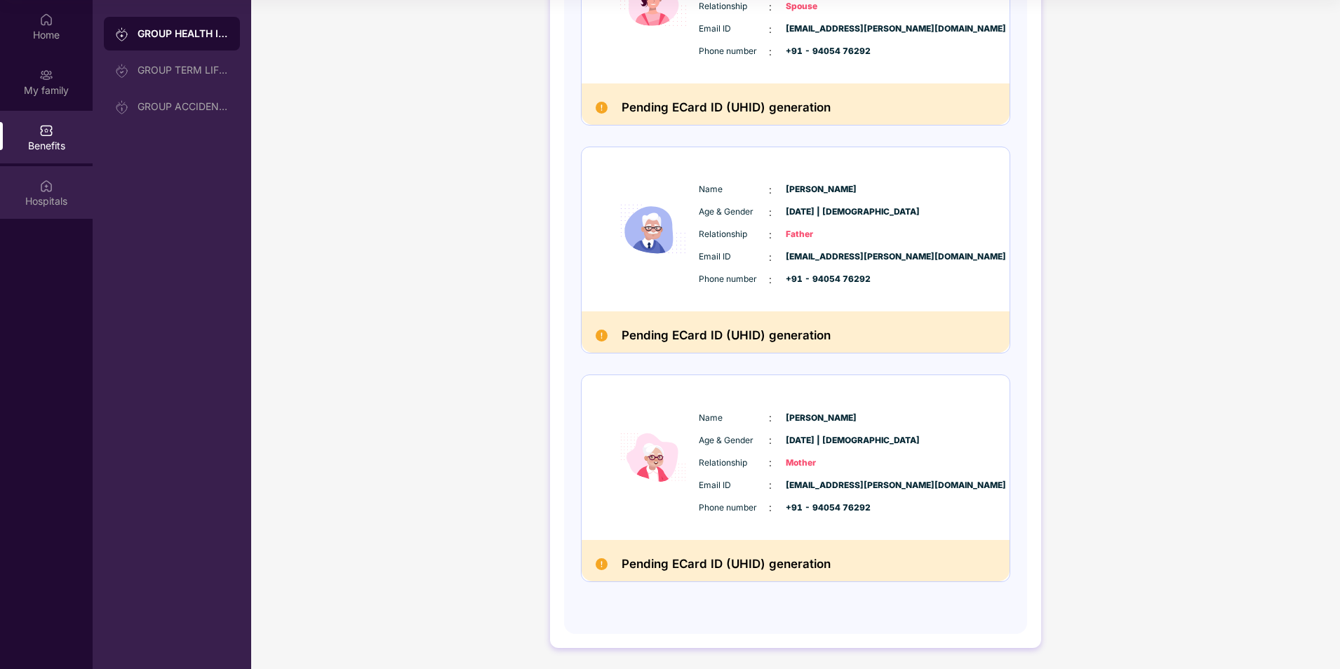
click at [43, 176] on div "Hospitals" at bounding box center [46, 192] width 93 height 53
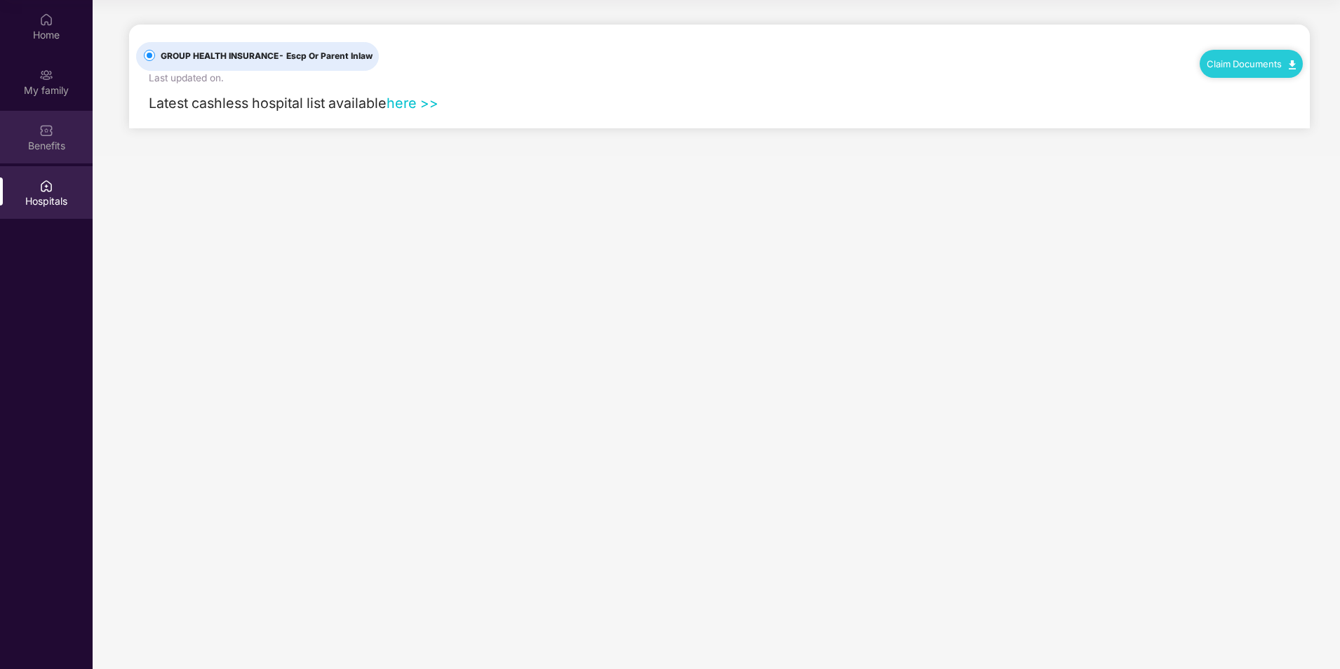
click at [46, 142] on div "Benefits" at bounding box center [46, 146] width 93 height 14
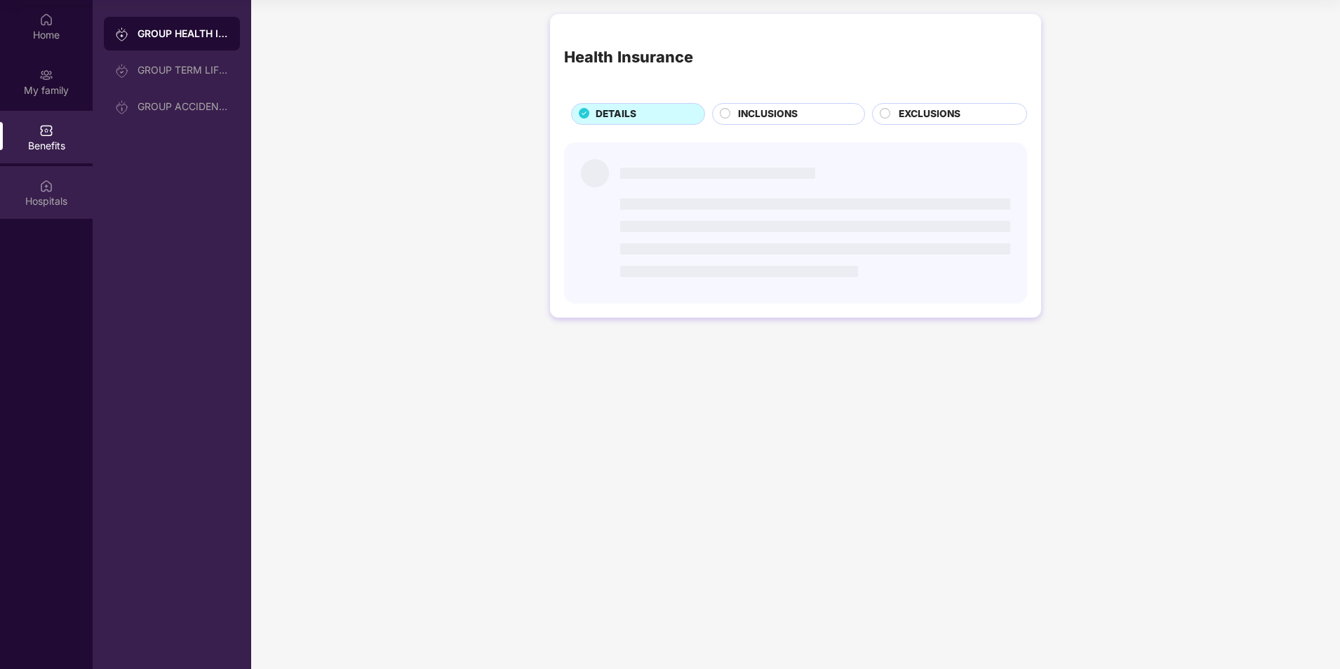
click at [46, 175] on div "Hospitals" at bounding box center [46, 192] width 93 height 53
